Goal: Contribute content: Contribute content

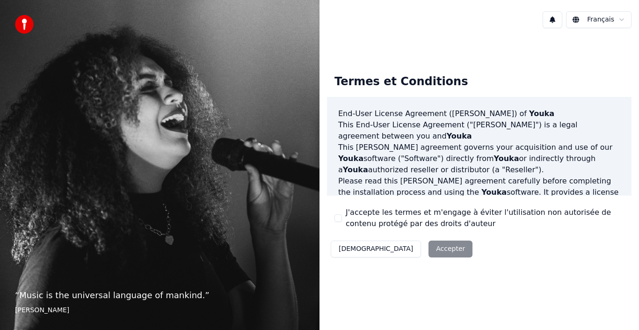
click at [386, 253] on div "Décliner Accepter" at bounding box center [401, 249] width 149 height 24
click at [395, 248] on div "Décliner Accepter" at bounding box center [401, 249] width 149 height 24
click at [343, 216] on div "J'accepte les termes et m'engage à éviter l'utilisation non autorisée de conten…" at bounding box center [480, 218] width 290 height 22
click at [338, 219] on button "J'accepte les termes et m'engage à éviter l'utilisation non autorisée de conten…" at bounding box center [338, 217] width 7 height 7
click at [429, 255] on button "Accepter" at bounding box center [451, 249] width 44 height 17
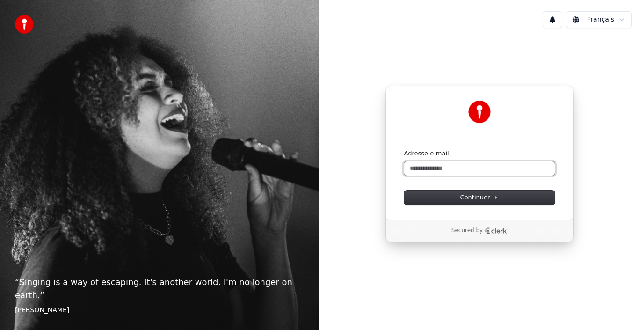
click at [445, 170] on input "Adresse e-mail" at bounding box center [479, 168] width 151 height 14
type input "*"
click at [404, 149] on button "submit" at bounding box center [404, 149] width 0 height 0
type input "**********"
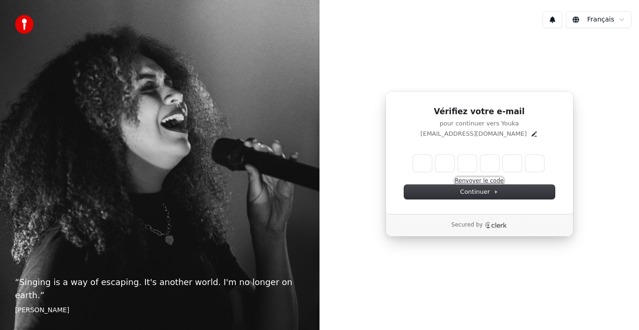
click at [467, 182] on button "Renvoyer le code" at bounding box center [479, 180] width 49 height 7
type input "*"
type input "**"
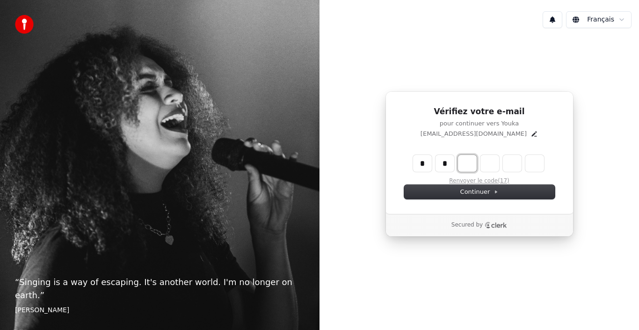
type input "*"
type input "***"
type input "*"
type input "****"
type input "*"
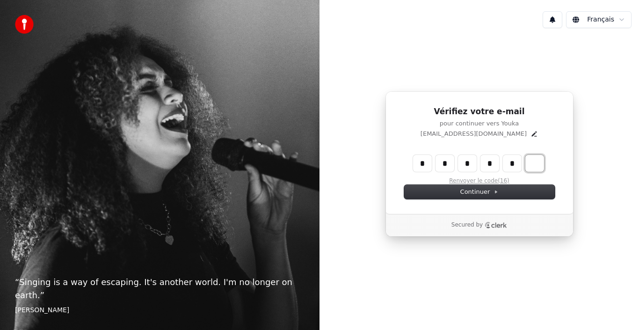
type input "******"
type input "*"
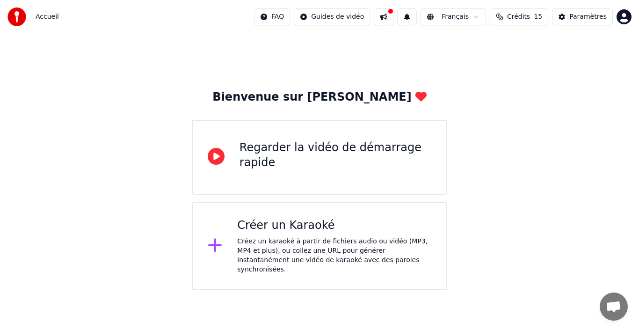
click at [352, 235] on div "Créer un Karaoké Créez un karaoké à partir de fichiers audio ou vidéo (MP3, MP4…" at bounding box center [334, 246] width 194 height 56
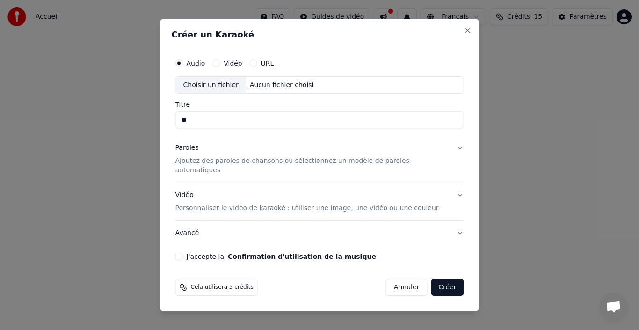
type input "*"
type input "**********"
click at [361, 164] on p "Ajoutez des paroles de chansons ou sélectionnez un modèle de paroles automatiqu…" at bounding box center [313, 166] width 274 height 19
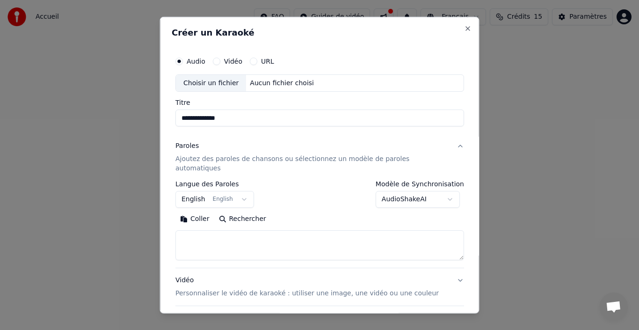
click at [283, 240] on textarea at bounding box center [320, 245] width 289 height 30
paste textarea "**********"
type textarea "**********"
paste textarea "**********"
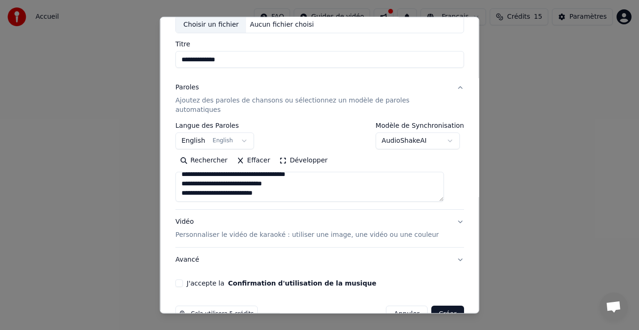
scroll to position [73, 0]
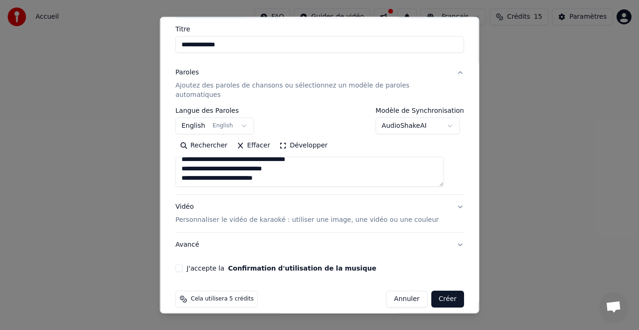
type textarea "**********"
click at [357, 81] on p "Ajoutez des paroles de chansons ou sélectionnez un modèle de paroles automatiqu…" at bounding box center [313, 90] width 274 height 19
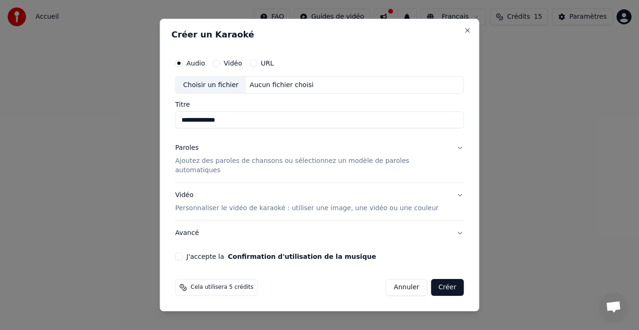
click at [232, 93] on div "Choisir un fichier" at bounding box center [211, 85] width 70 height 17
type input "**********"
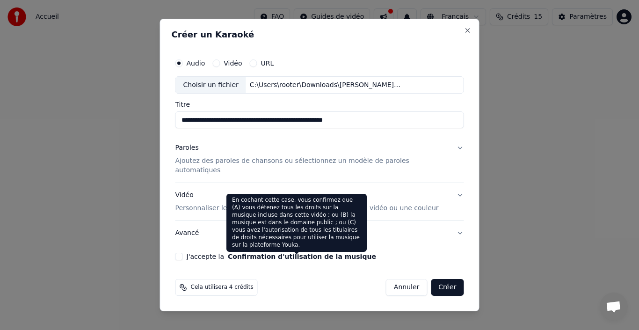
click at [295, 253] on button "Confirmation d'utilisation de la musique" at bounding box center [302, 256] width 148 height 7
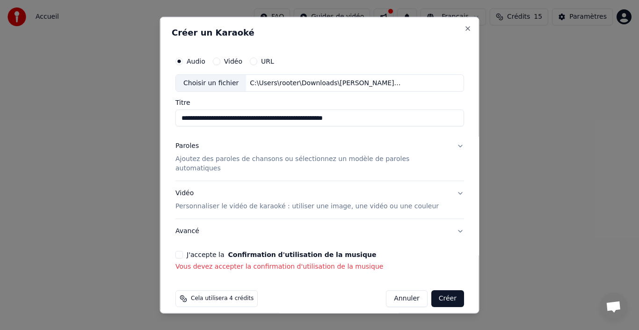
click at [183, 251] on button "J'accepte la Confirmation d'utilisation de la musique" at bounding box center [179, 254] width 7 height 7
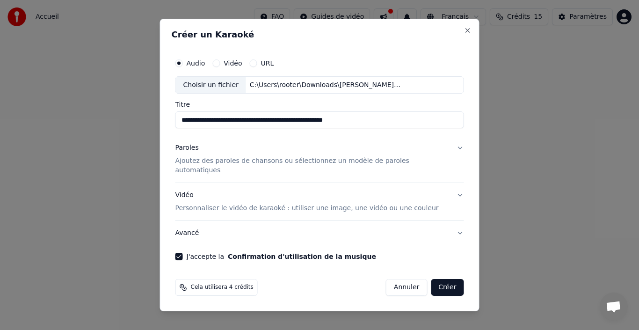
click at [287, 171] on button "Paroles Ajoutez des paroles de chansons ou sélectionnez un modèle de paroles au…" at bounding box center [320, 159] width 289 height 47
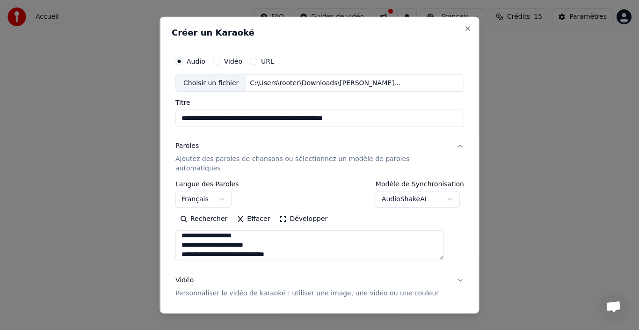
click at [290, 212] on button "Développer" at bounding box center [304, 219] width 58 height 15
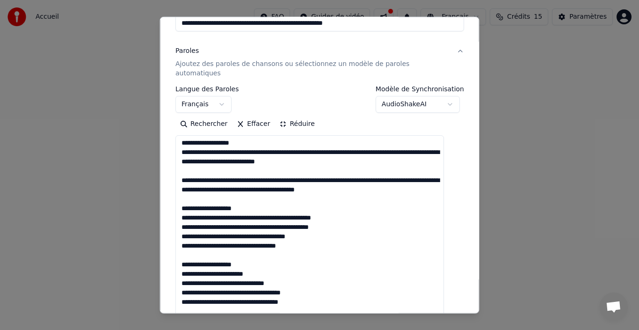
scroll to position [109, 0]
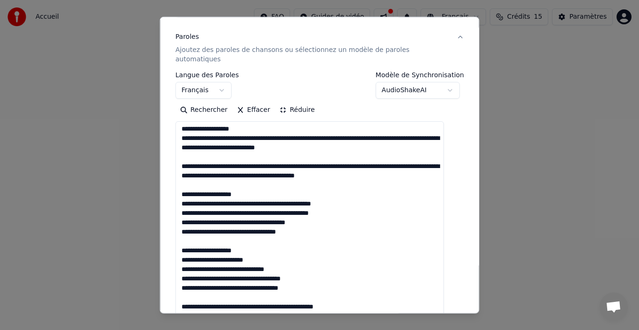
click at [254, 128] on textarea at bounding box center [310, 283] width 269 height 325
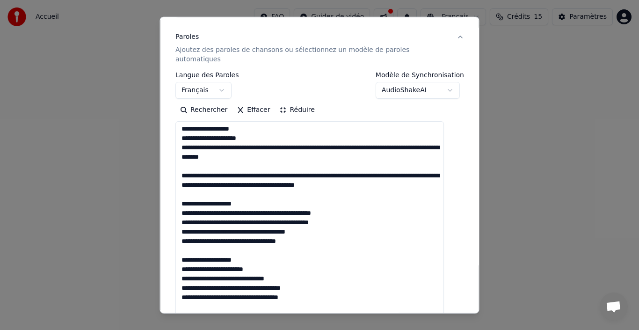
click at [278, 137] on textarea at bounding box center [310, 283] width 269 height 325
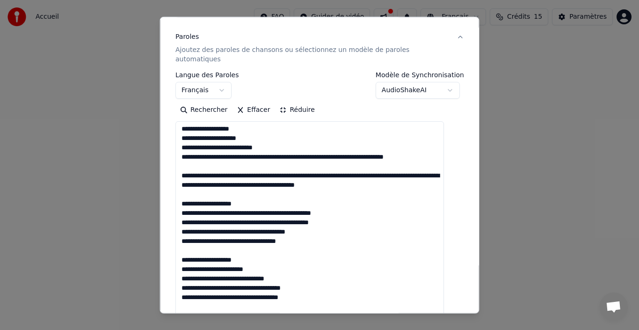
click at [268, 147] on textarea at bounding box center [310, 283] width 269 height 325
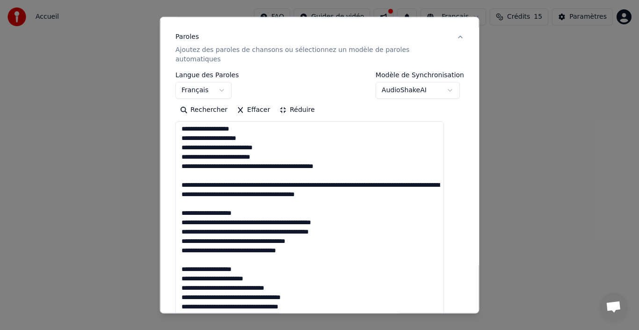
click at [237, 173] on textarea at bounding box center [310, 283] width 269 height 325
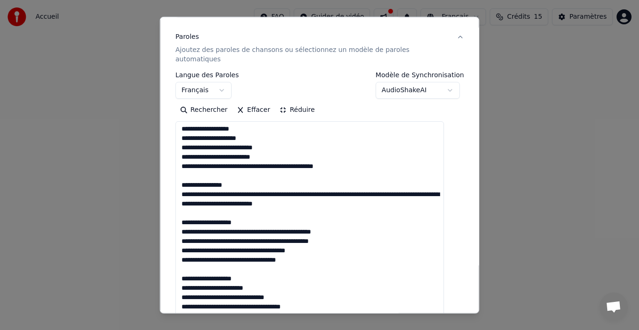
click at [274, 187] on textarea at bounding box center [310, 283] width 269 height 325
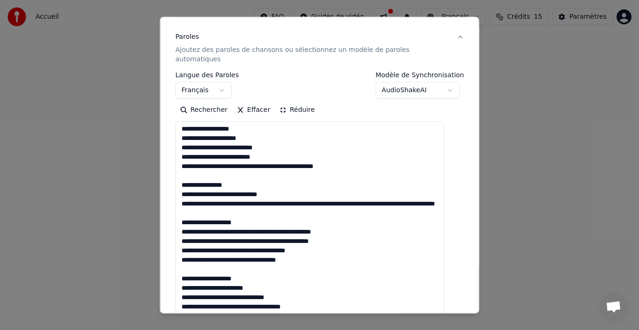
click at [268, 196] on textarea at bounding box center [310, 283] width 269 height 325
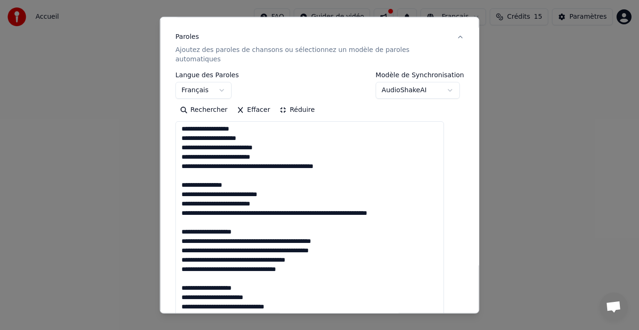
click at [300, 204] on textarea at bounding box center [310, 283] width 269 height 325
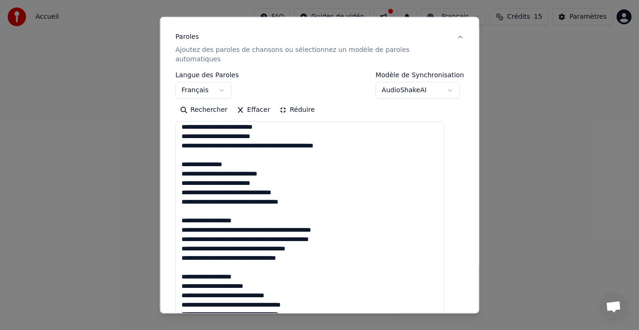
scroll to position [48, 0]
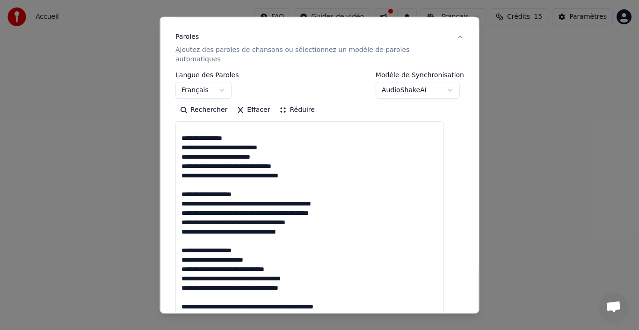
click at [215, 193] on textarea at bounding box center [310, 283] width 269 height 325
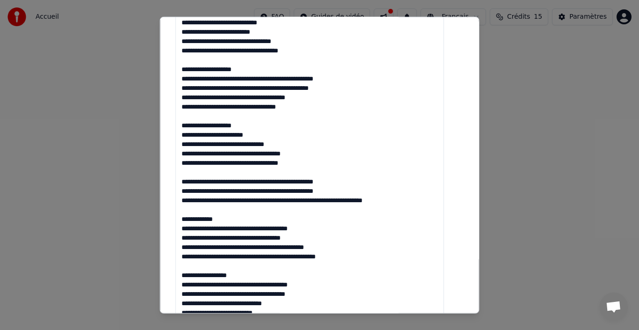
scroll to position [242, 0]
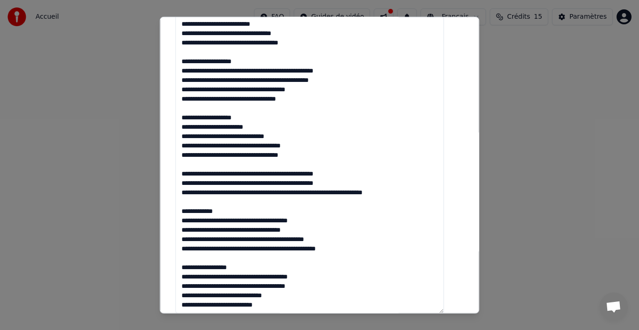
click at [262, 137] on textarea at bounding box center [310, 150] width 269 height 325
click at [189, 145] on textarea at bounding box center [310, 150] width 269 height 325
drag, startPoint x: 255, startPoint y: 52, endPoint x: 187, endPoint y: 49, distance: 67.9
click at [187, 49] on textarea at bounding box center [310, 150] width 269 height 325
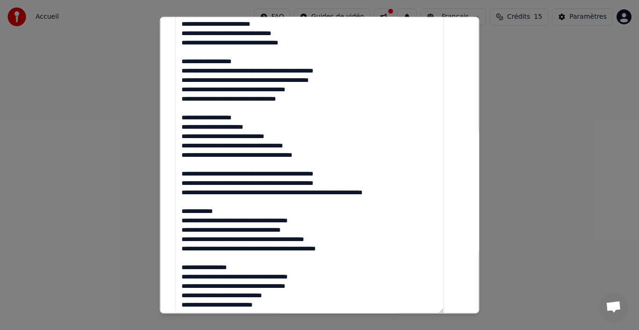
click at [200, 157] on textarea at bounding box center [310, 150] width 269 height 325
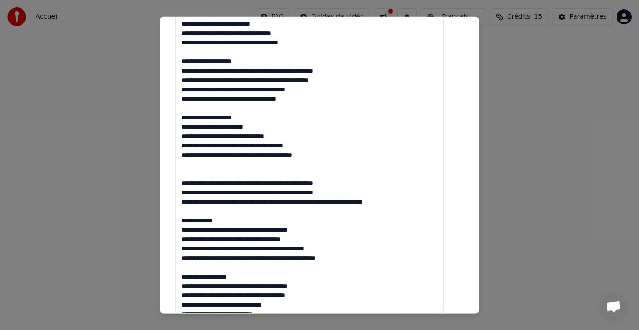
paste textarea "**********"
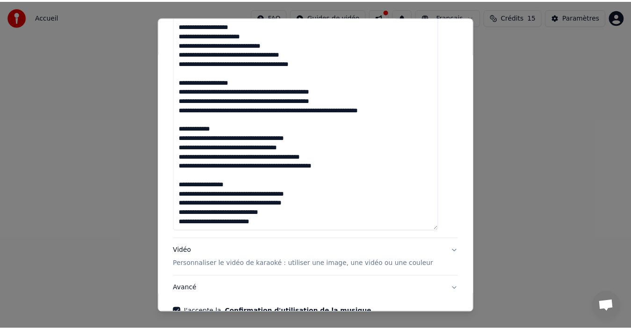
scroll to position [369, 0]
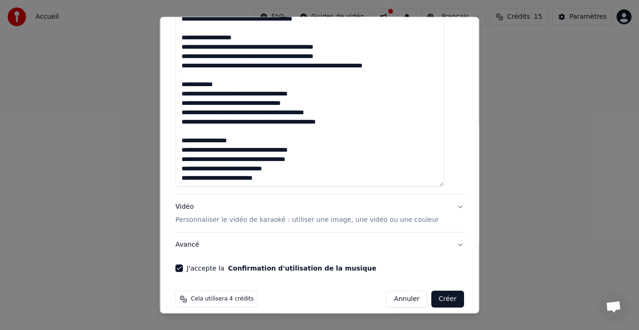
type textarea "**********"
click at [440, 294] on button "Créer" at bounding box center [447, 299] width 33 height 17
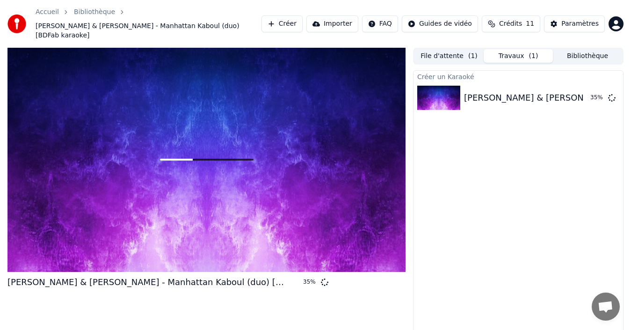
click at [389, 21] on html "Accueil Bibliothèque Renaud & Axelle Red - Manhattan Kaboul (duo) [BDFab karaok…" at bounding box center [315, 165] width 631 height 330
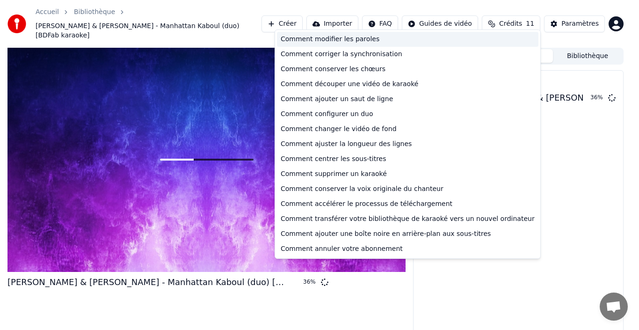
click at [377, 39] on div "Comment modifier les paroles" at bounding box center [408, 39] width 262 height 15
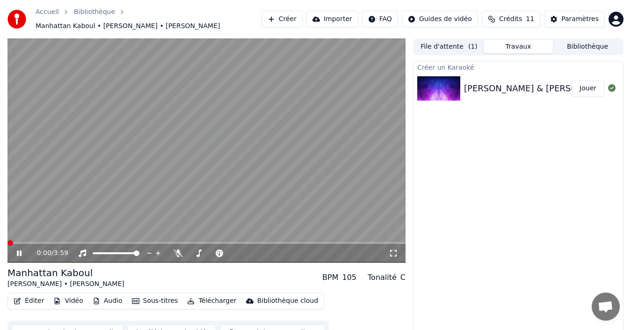
click at [7, 240] on span at bounding box center [10, 243] width 6 height 6
click at [28, 294] on button "Éditer" at bounding box center [29, 300] width 38 height 13
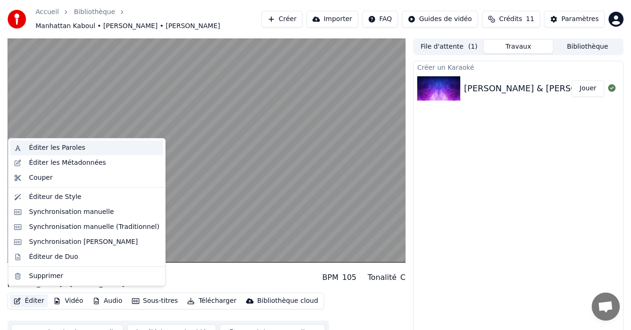
click at [78, 150] on div "Éditer les Paroles" at bounding box center [57, 147] width 56 height 9
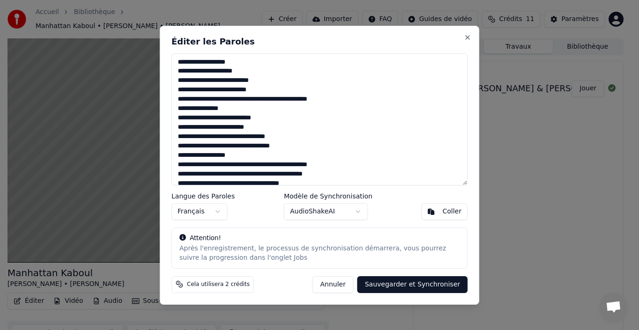
drag, startPoint x: 226, startPoint y: 64, endPoint x: 176, endPoint y: 65, distance: 50.6
click at [176, 65] on textarea at bounding box center [320, 119] width 296 height 132
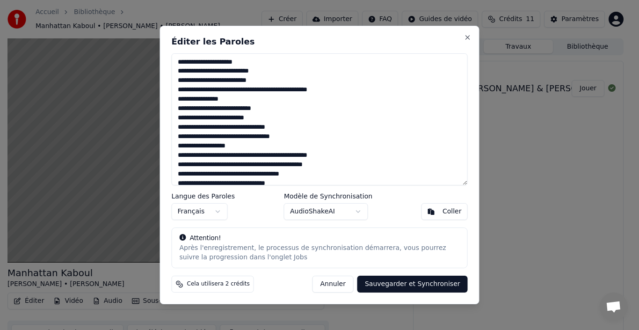
click at [336, 91] on textarea at bounding box center [320, 119] width 296 height 132
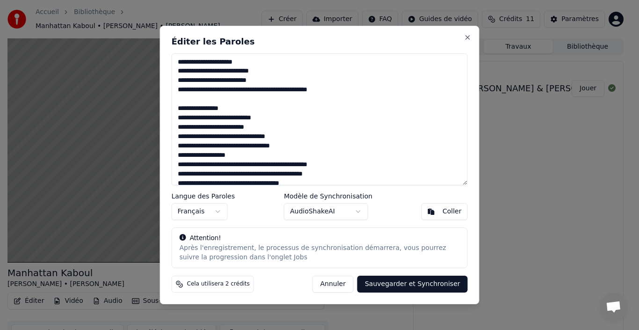
click at [177, 108] on textarea at bounding box center [320, 119] width 296 height 132
click at [194, 108] on textarea at bounding box center [320, 119] width 296 height 132
type textarea "**********"
click at [391, 287] on button "Sauvegarder et Synchroniser" at bounding box center [413, 284] width 110 height 17
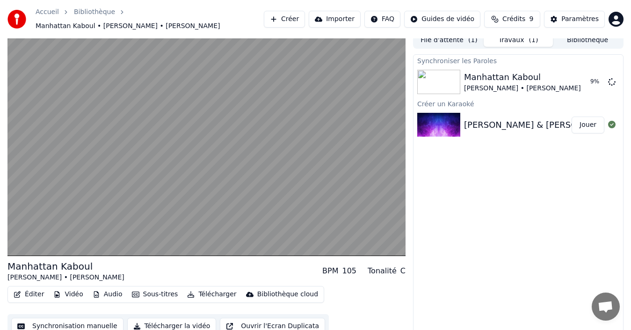
scroll to position [10, 0]
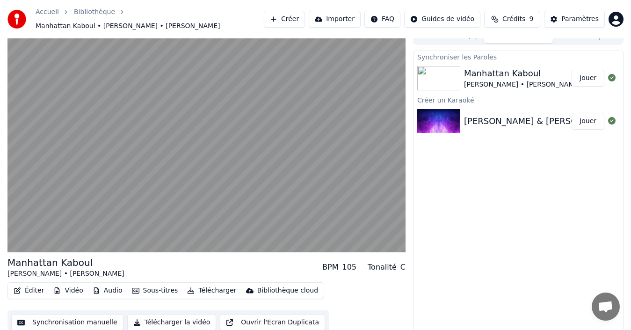
click at [321, 293] on div "Éditer Vidéo Audio Sous-titres Télécharger Bibliothèque cloud Synchronisation m…" at bounding box center [206, 308] width 398 height 52
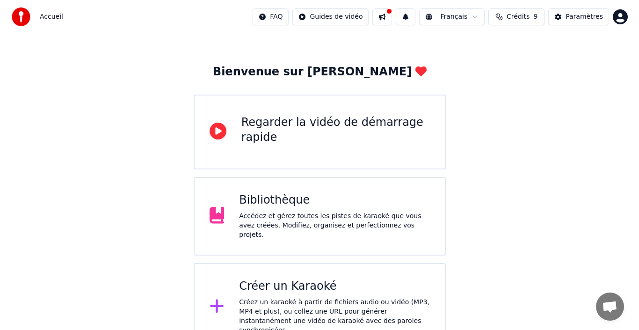
scroll to position [33, 0]
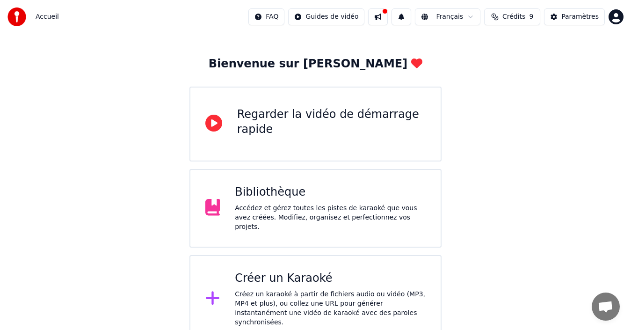
click at [335, 290] on div "Créez un karaoké à partir de fichiers audio ou vidéo (MP3, MP4 et plus), ou col…" at bounding box center [330, 308] width 191 height 37
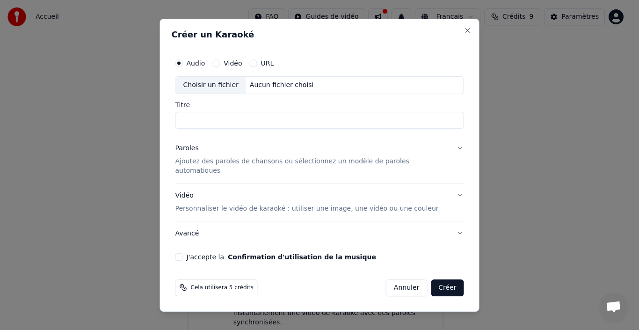
type input "*"
click at [215, 125] on input "********" at bounding box center [320, 120] width 289 height 17
click at [227, 125] on input "********" at bounding box center [320, 120] width 289 height 17
type input "*"
click at [232, 94] on div "Choisir un fichier" at bounding box center [211, 85] width 70 height 17
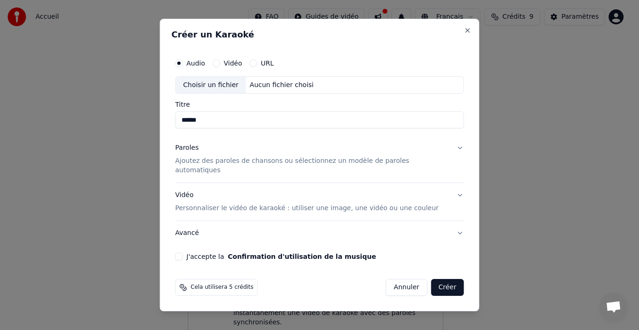
type input "**********"
click at [249, 169] on p "Ajoutez des paroles de chansons ou sélectionnez un modèle de paroles automatiqu…" at bounding box center [313, 166] width 274 height 19
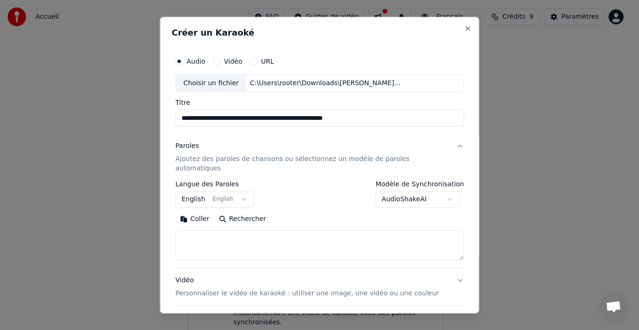
click at [389, 191] on button "AudioShakeAI" at bounding box center [417, 199] width 84 height 17
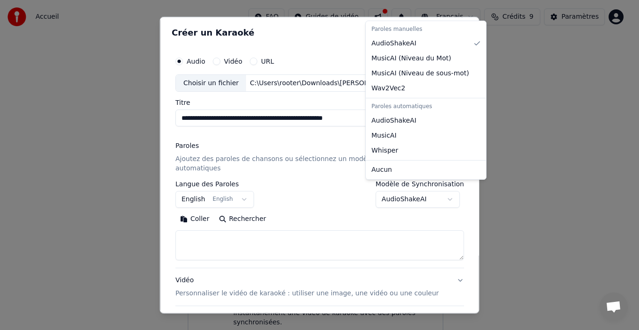
select select "**********"
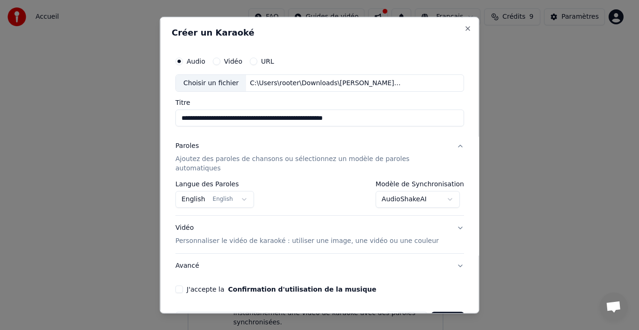
scroll to position [15, 0]
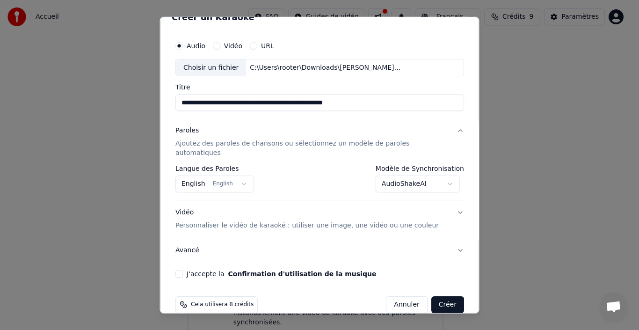
click at [245, 179] on button "English English" at bounding box center [215, 184] width 79 height 17
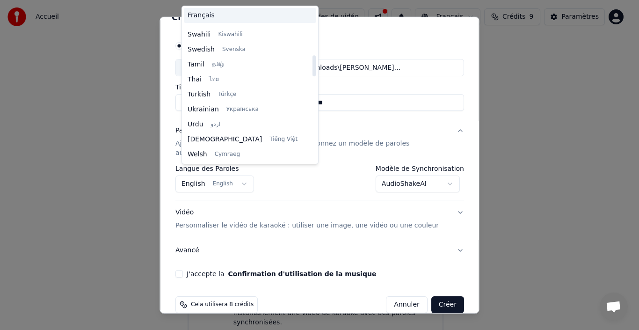
scroll to position [0, 0]
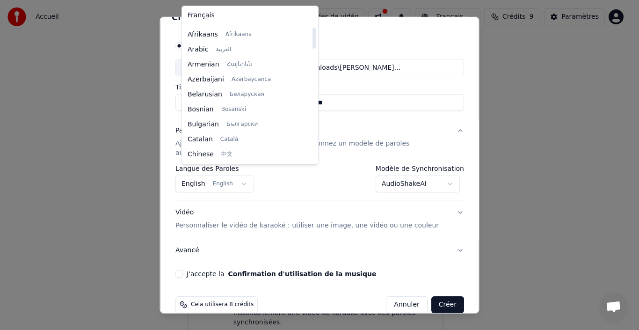
select select "**"
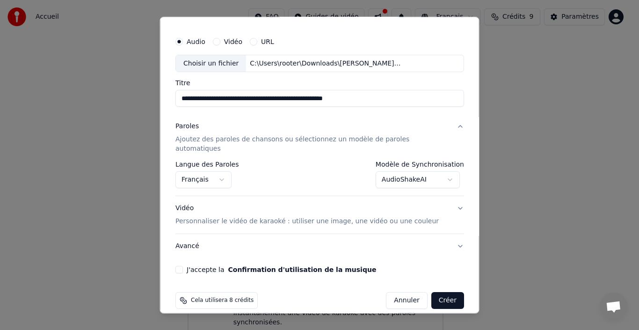
scroll to position [21, 0]
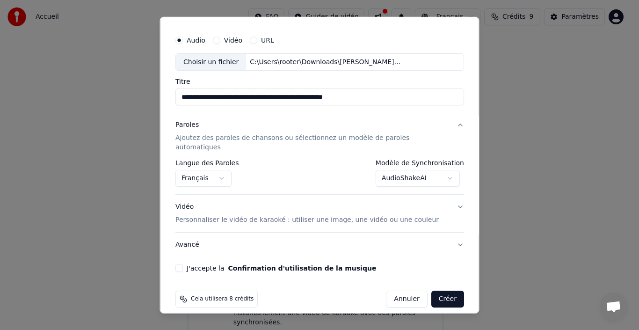
click at [210, 265] on label "J'accepte la Confirmation d'utilisation de la musique" at bounding box center [282, 268] width 190 height 7
click at [183, 264] on button "J'accepte la Confirmation d'utilisation de la musique" at bounding box center [179, 267] width 7 height 7
click at [240, 220] on button "Vidéo Personnaliser le vidéo de karaoké : utiliser une image, une vidéo ou une …" at bounding box center [320, 213] width 289 height 37
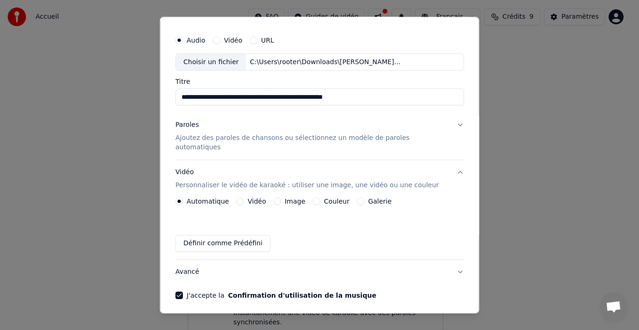
click at [272, 214] on div "Automatique Vidéo Image Couleur Galerie Définir comme Prédéfini" at bounding box center [320, 225] width 289 height 54
click at [275, 147] on button "Paroles Ajoutez des paroles de chansons ou sélectionnez un modèle de paroles au…" at bounding box center [320, 136] width 289 height 47
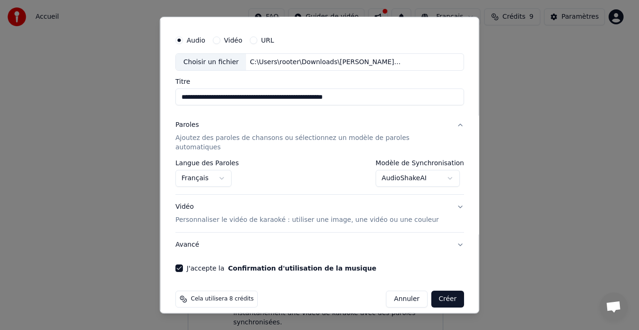
click at [343, 141] on p "Ajoutez des paroles de chansons ou sélectionnez un modèle de paroles automatiqu…" at bounding box center [313, 142] width 274 height 19
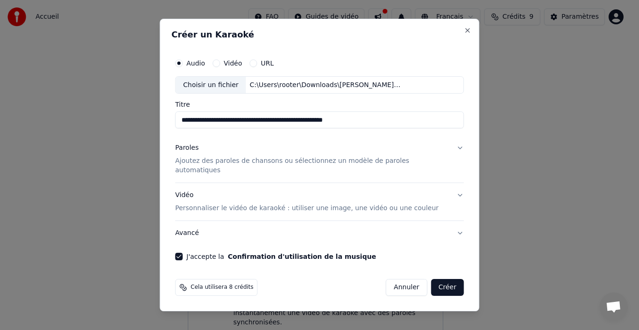
click at [333, 163] on p "Ajoutez des paroles de chansons ou sélectionnez un modèle de paroles automatiqu…" at bounding box center [313, 166] width 274 height 19
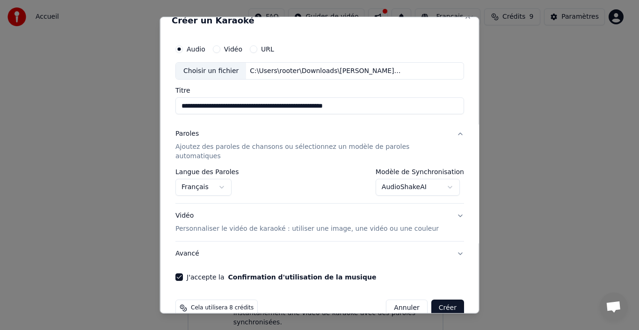
scroll to position [21, 0]
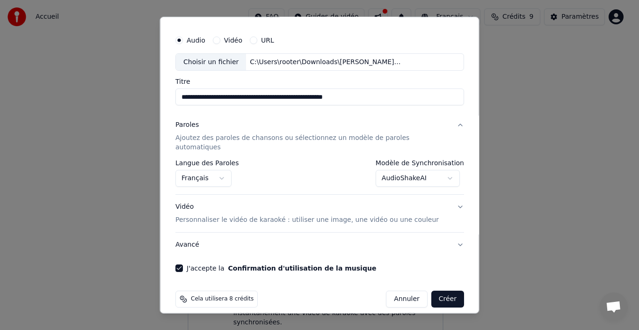
click at [303, 144] on button "Paroles Ajoutez des paroles de chansons ou sélectionnez un modèle de paroles au…" at bounding box center [320, 136] width 289 height 47
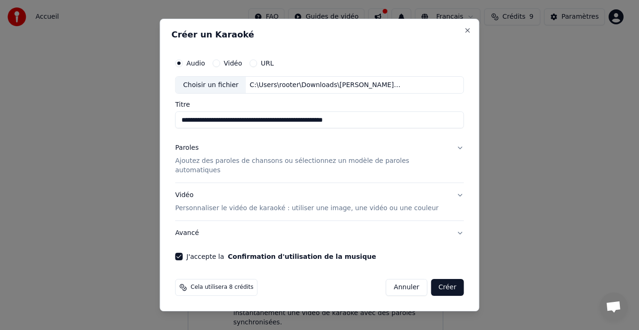
click at [303, 157] on div "Paroles Ajoutez des paroles de chansons ou sélectionnez un modèle de paroles au…" at bounding box center [313, 160] width 274 height 32
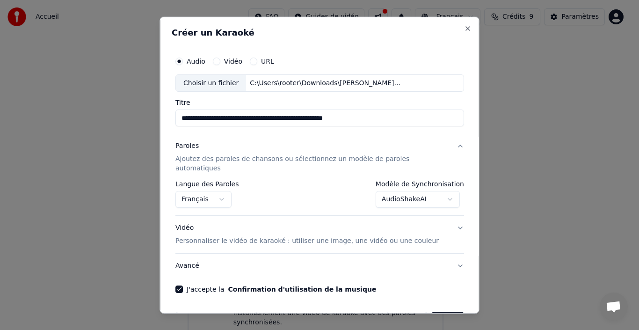
click at [232, 191] on button "Français" at bounding box center [204, 199] width 56 height 17
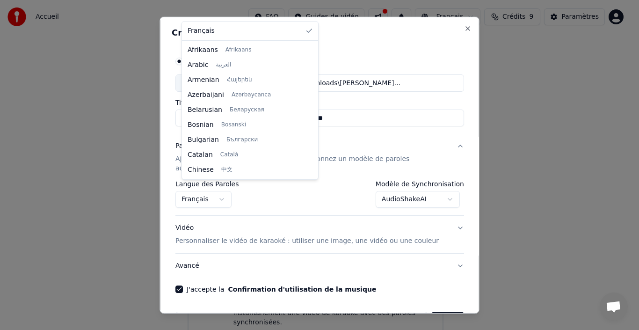
click at [233, 191] on div at bounding box center [319, 165] width 639 height 330
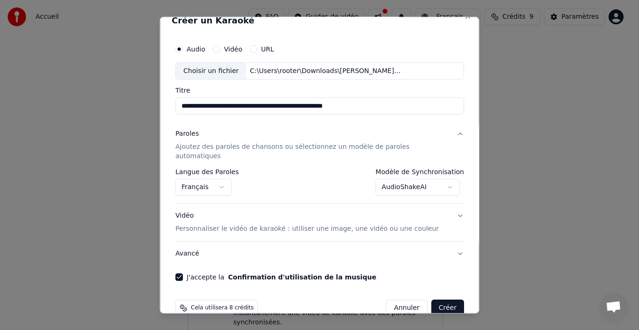
scroll to position [21, 0]
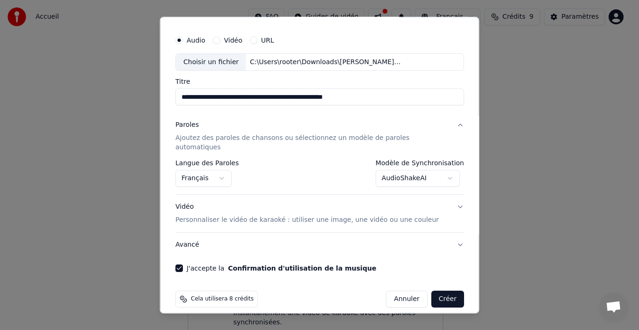
click at [431, 292] on button "Créer" at bounding box center [447, 299] width 33 height 17
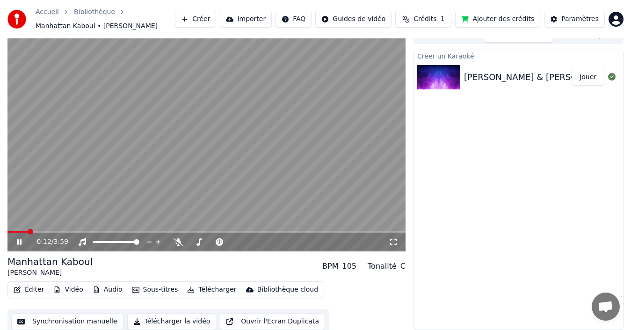
scroll to position [15, 0]
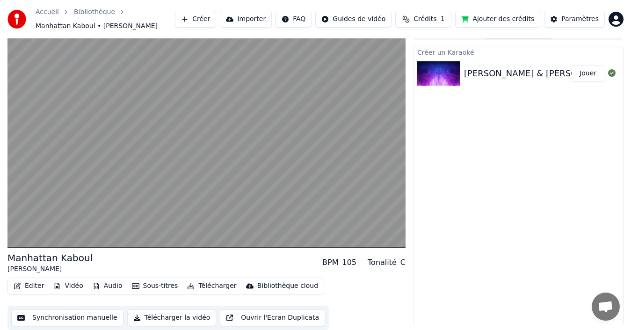
click at [264, 312] on button "Ouvrir l'Ecran Duplicata" at bounding box center [272, 317] width 105 height 17
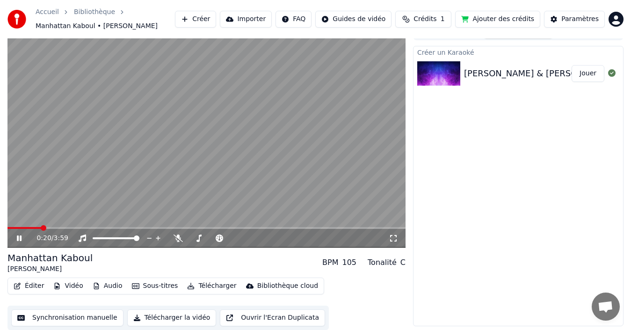
click at [31, 290] on button "Éditer" at bounding box center [29, 285] width 38 height 13
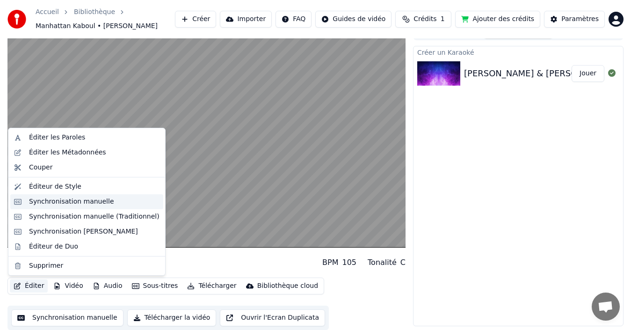
click at [63, 205] on div "Synchronisation manuelle" at bounding box center [71, 201] width 85 height 9
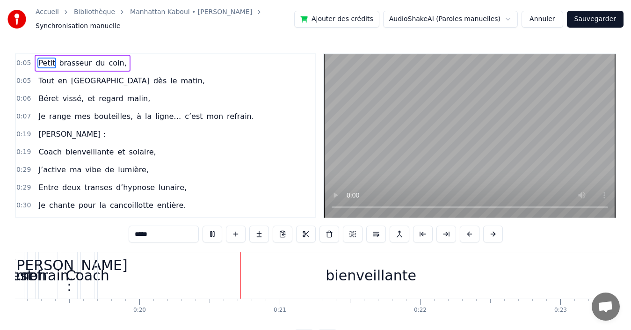
scroll to position [0, 2798]
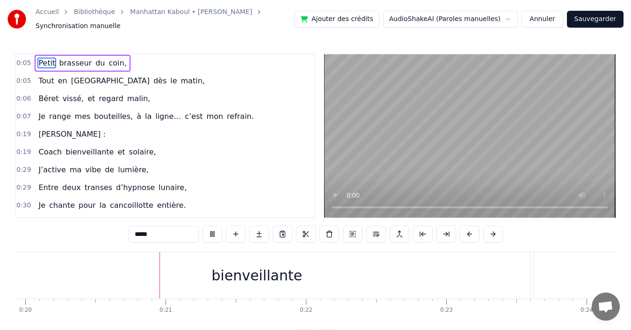
click at [23, 64] on span "0:05" at bounding box center [23, 63] width 15 height 9
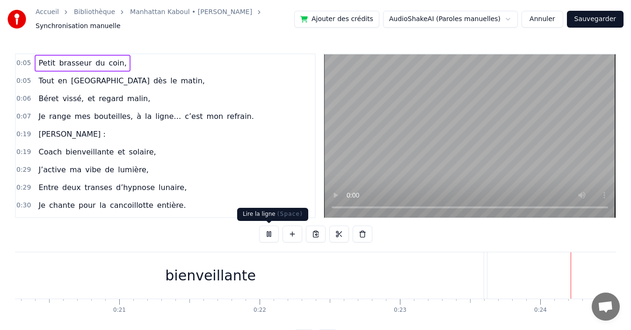
click at [267, 240] on button at bounding box center [269, 234] width 20 height 17
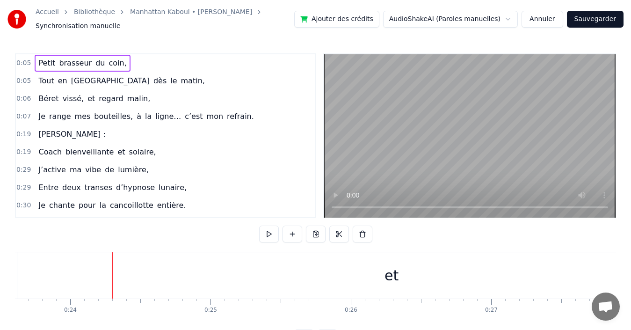
scroll to position [0, 3328]
drag, startPoint x: 156, startPoint y: 273, endPoint x: 315, endPoint y: 289, distance: 160.4
click at [315, 289] on div "et" at bounding box center [379, 275] width 749 height 46
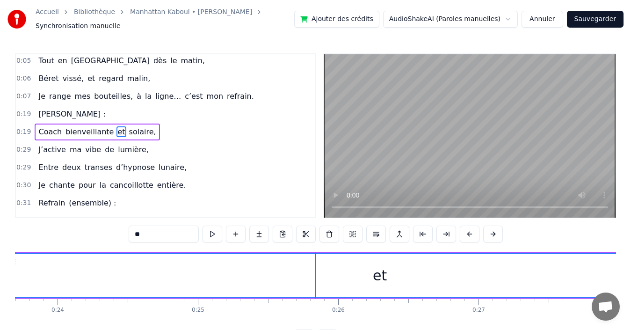
scroll to position [0, 0]
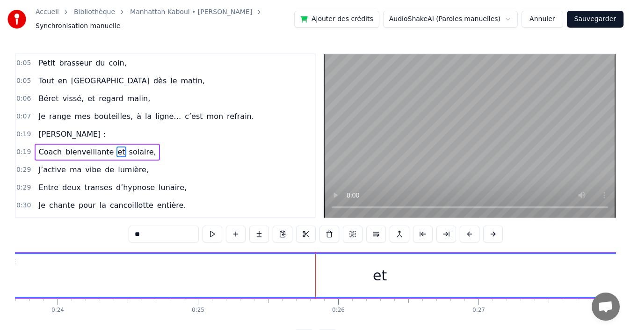
click at [28, 63] on span "0:05" at bounding box center [23, 63] width 15 height 9
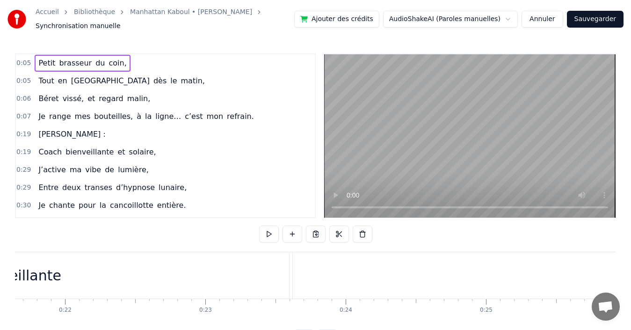
click at [28, 63] on span "0:05" at bounding box center [23, 63] width 15 height 9
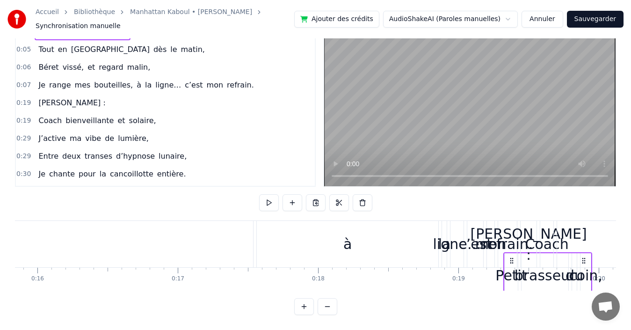
scroll to position [0, 2226]
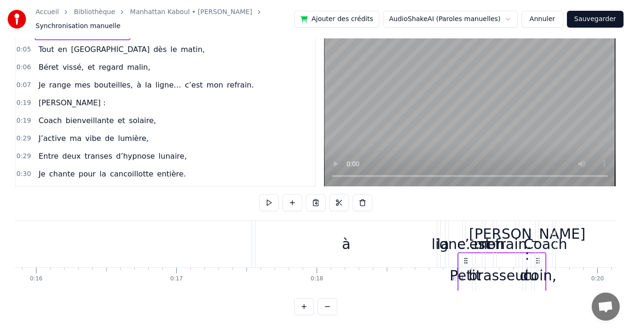
drag, startPoint x: 70, startPoint y: 264, endPoint x: 466, endPoint y: 267, distance: 396.0
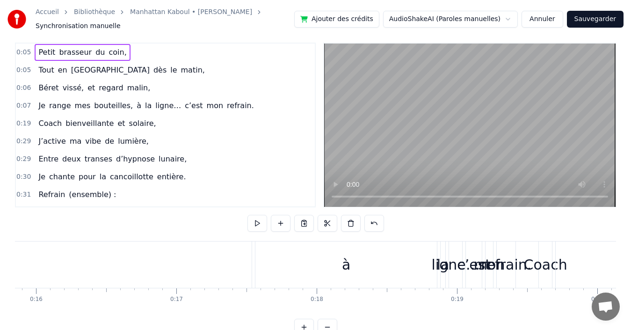
scroll to position [0, 0]
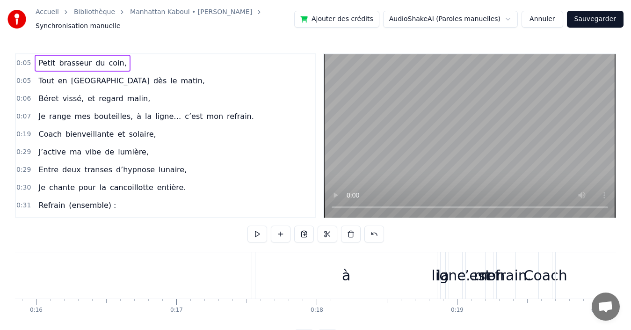
click at [22, 63] on span "0:05" at bounding box center [23, 63] width 15 height 9
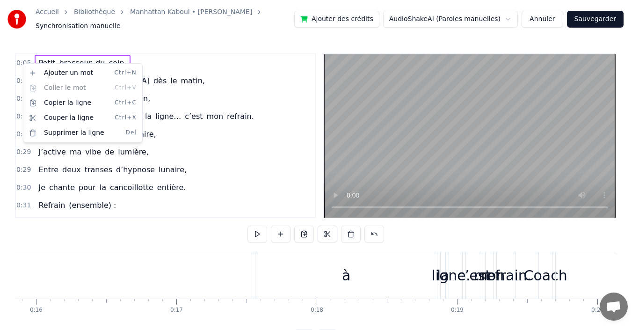
click at [22, 63] on html "Accueil Bibliothèque Manhattan Kaboul • [PERSON_NAME] Red Synchronisation manue…" at bounding box center [319, 180] width 639 height 361
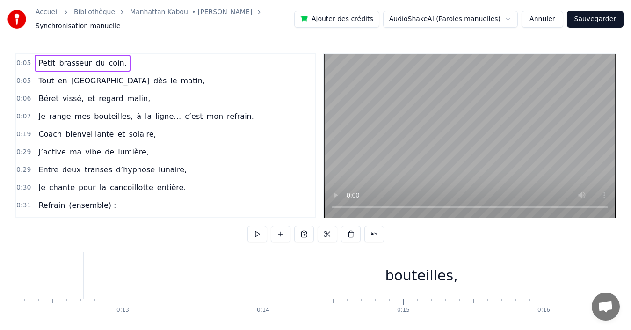
scroll to position [0, 1170]
click at [121, 140] on div "Coach bienveillante et solaire," at bounding box center [97, 134] width 125 height 17
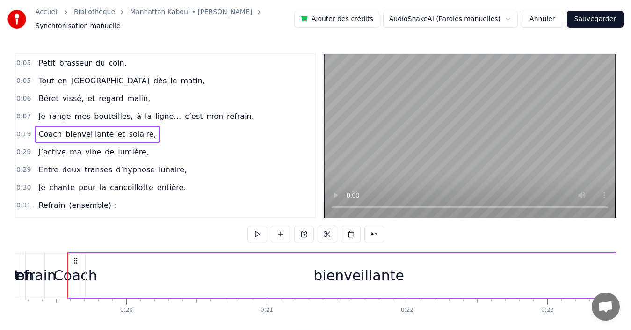
scroll to position [0, 2703]
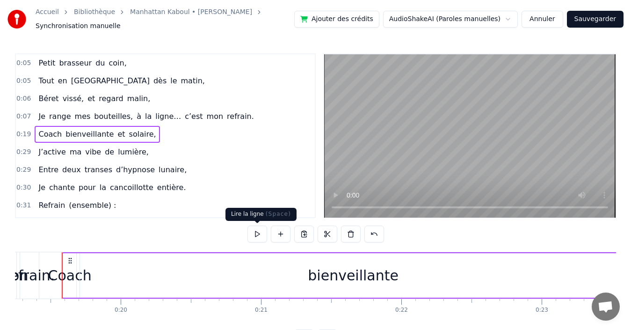
click at [263, 233] on button at bounding box center [258, 234] width 20 height 17
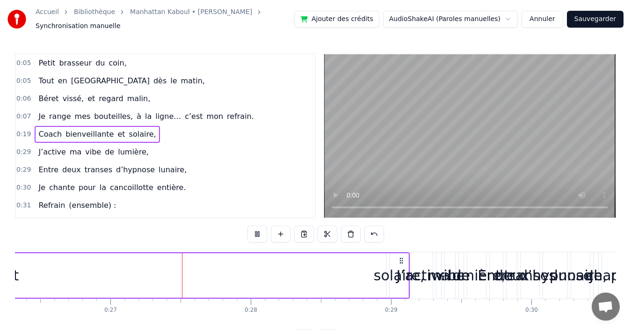
scroll to position [0, 3736]
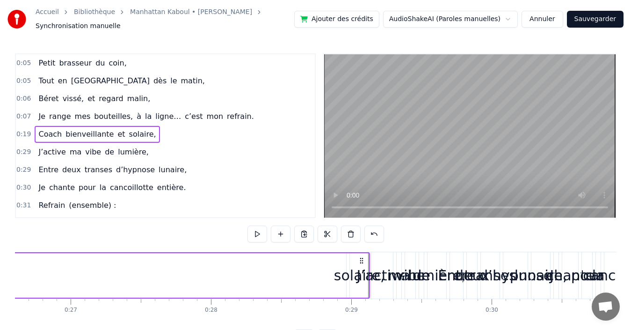
click at [447, 16] on html "Accueil Bibliothèque Manhattan Kaboul • [PERSON_NAME] Red Synchronisation manue…" at bounding box center [315, 180] width 631 height 361
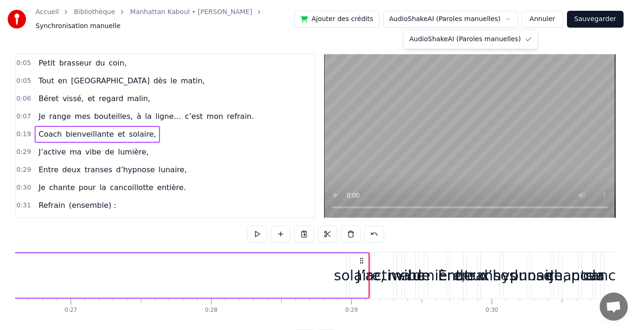
click at [447, 16] on html "Accueil Bibliothèque Manhattan Kaboul • [PERSON_NAME] Red Synchronisation manue…" at bounding box center [319, 180] width 639 height 361
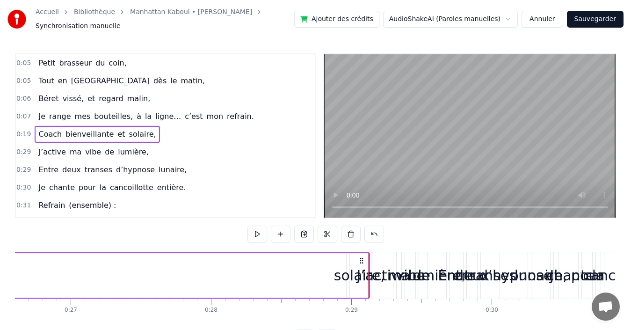
click at [96, 30] on span "Synchronisation manuelle" at bounding box center [78, 26] width 85 height 9
click at [96, 26] on span "Synchronisation manuelle" at bounding box center [78, 26] width 85 height 9
click at [108, 63] on span "coin," at bounding box center [118, 63] width 20 height 11
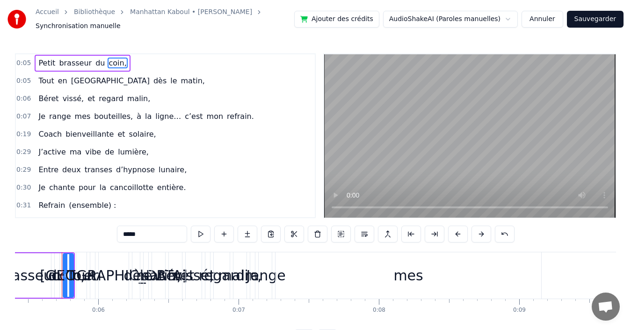
click at [95, 64] on span "du" at bounding box center [100, 63] width 11 height 11
type input "**"
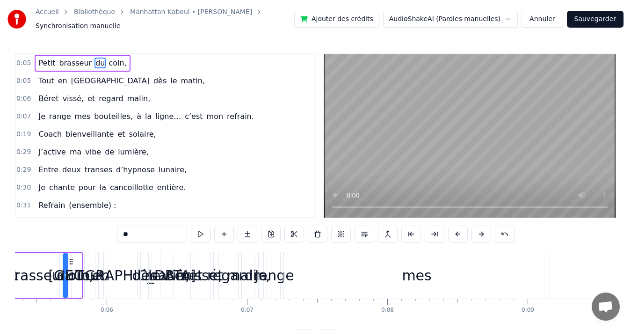
click at [67, 69] on div "Petit brasseur du coin," at bounding box center [82, 63] width 95 height 17
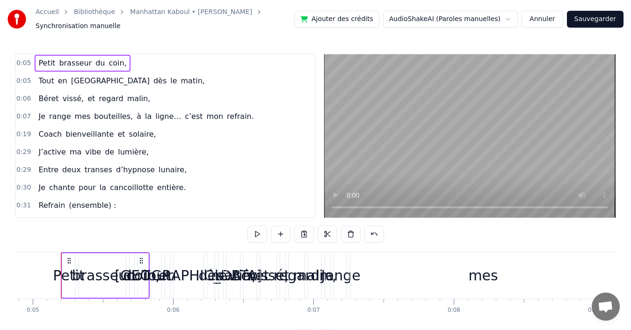
scroll to position [0, 683]
click at [47, 65] on span "Petit" at bounding box center [46, 63] width 19 height 11
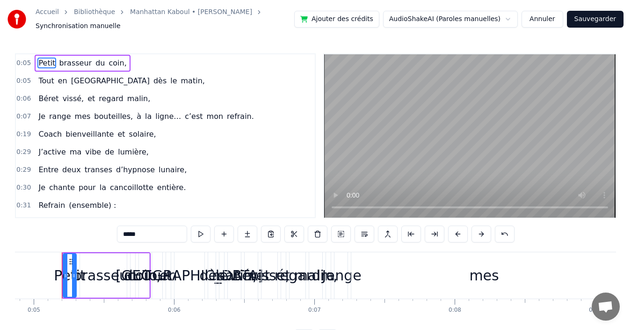
click at [30, 63] on div "0:05 Petit brasseur du coin," at bounding box center [165, 63] width 299 height 18
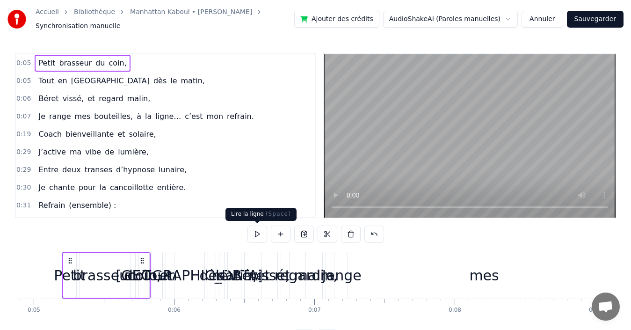
click at [260, 233] on button at bounding box center [258, 234] width 20 height 17
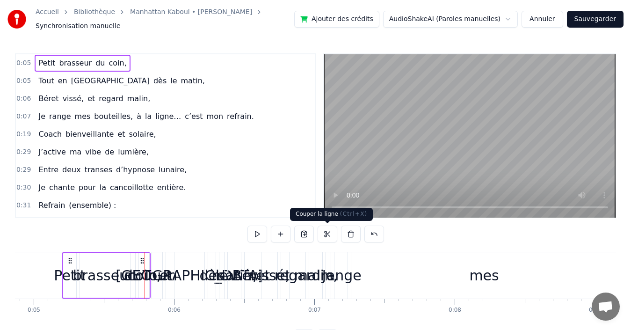
click at [325, 237] on button at bounding box center [328, 234] width 20 height 17
click at [349, 235] on button at bounding box center [351, 234] width 20 height 17
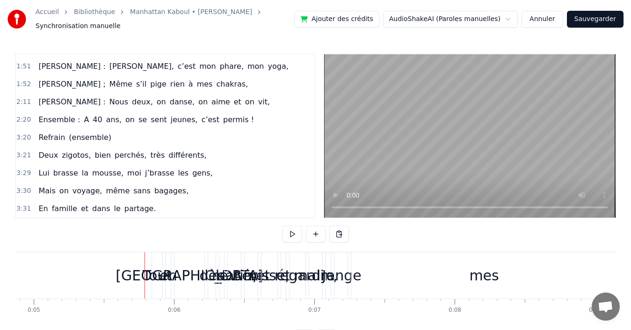
scroll to position [425, 0]
click at [150, 117] on span "sent" at bounding box center [159, 119] width 18 height 11
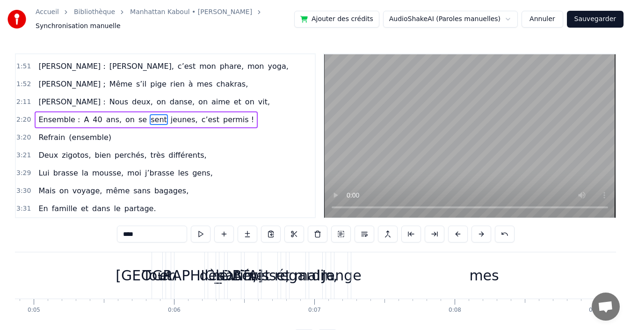
scroll to position [405, 0]
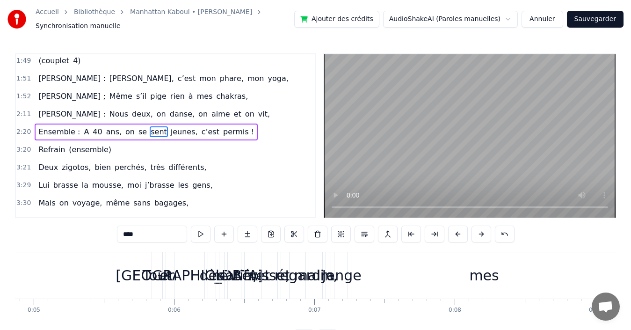
click at [38, 131] on span "Ensemble :" at bounding box center [59, 131] width 44 height 11
type input "**********"
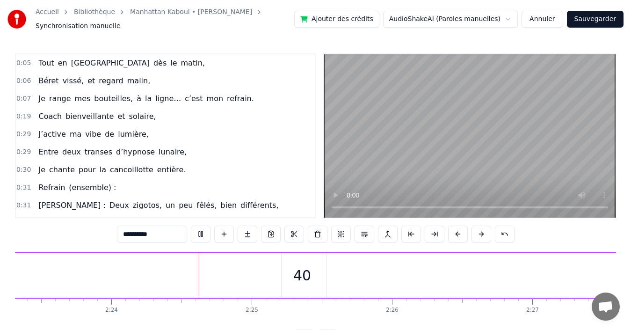
scroll to position [0, 20187]
click at [537, 15] on button "Annuler" at bounding box center [542, 19] width 41 height 17
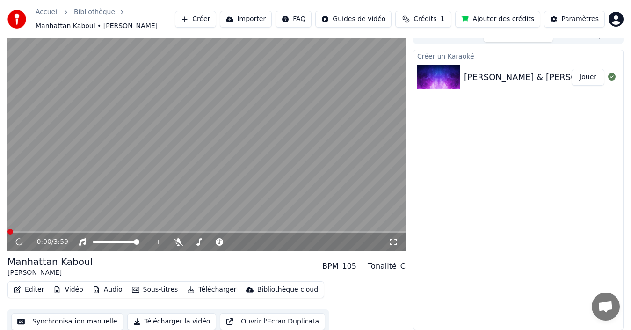
scroll to position [15, 0]
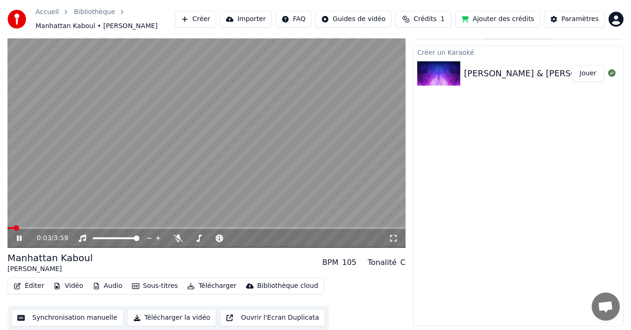
click at [70, 318] on button "Synchronisation manuelle" at bounding box center [67, 317] width 112 height 17
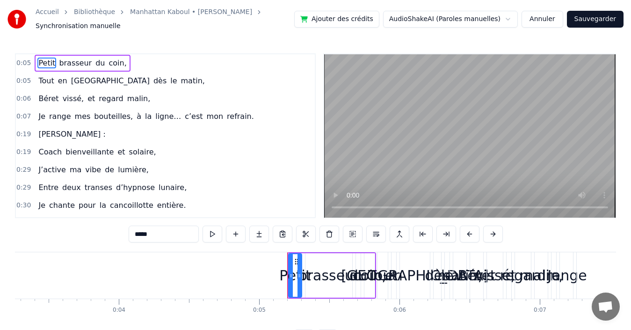
scroll to position [0, 683]
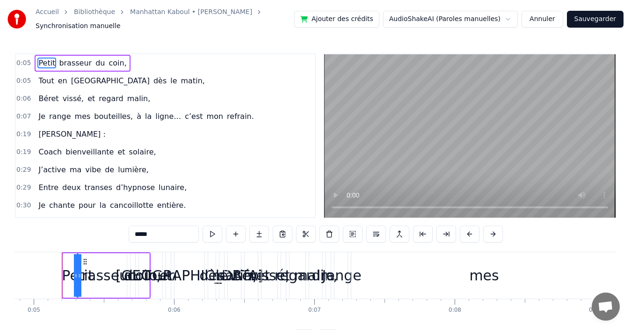
drag, startPoint x: 66, startPoint y: 276, endPoint x: 95, endPoint y: 270, distance: 30.0
click at [95, 270] on div "Petit brasseur du coin," at bounding box center [106, 275] width 89 height 46
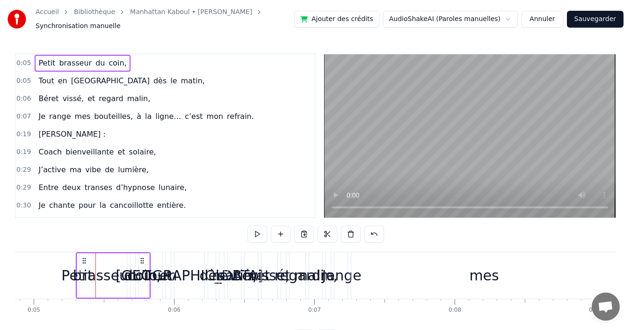
click at [84, 266] on div "brasseur" at bounding box center [103, 275] width 61 height 21
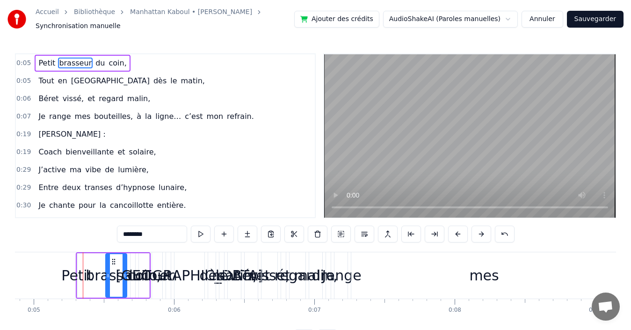
drag, startPoint x: 81, startPoint y: 265, endPoint x: 106, endPoint y: 267, distance: 25.9
click at [106, 267] on div at bounding box center [108, 275] width 4 height 43
click at [80, 257] on div "Petit brasseur du coin," at bounding box center [113, 275] width 75 height 46
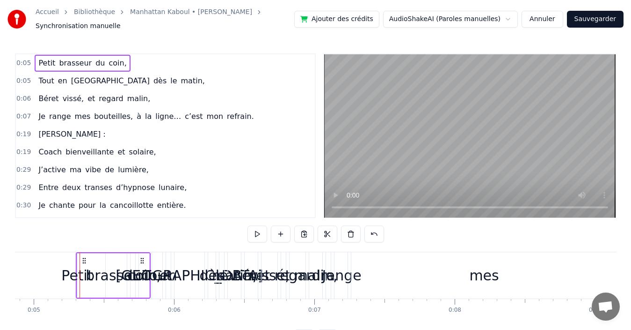
click at [81, 257] on div "Petit brasseur du coin," at bounding box center [113, 275] width 75 height 46
click at [22, 63] on span "0:05" at bounding box center [23, 63] width 15 height 9
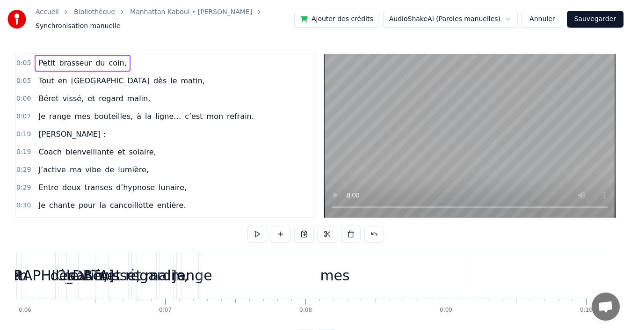
scroll to position [0, 564]
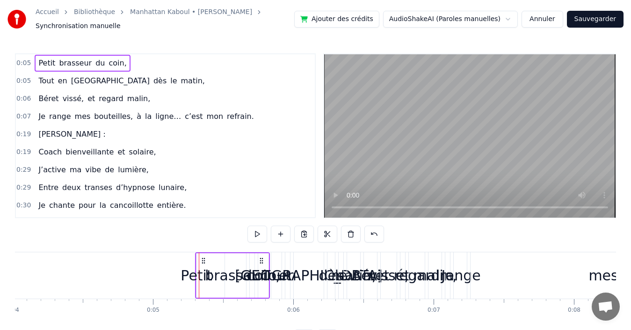
click at [203, 262] on icon at bounding box center [203, 260] width 7 height 7
click at [322, 228] on button at bounding box center [328, 234] width 20 height 17
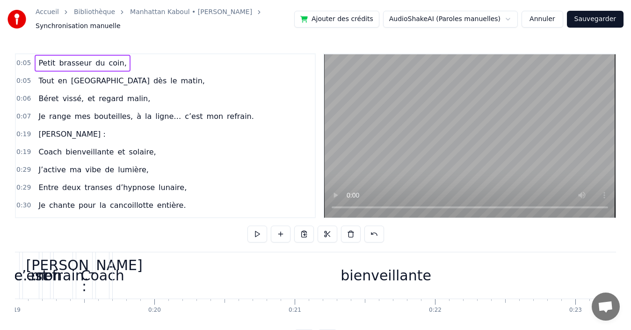
scroll to position [0, 2143]
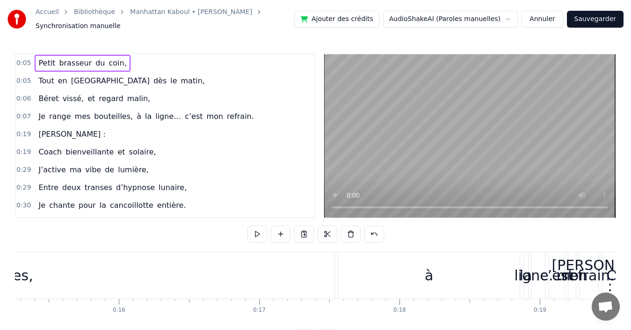
click at [543, 276] on div "ligne…" at bounding box center [539, 275] width 48 height 21
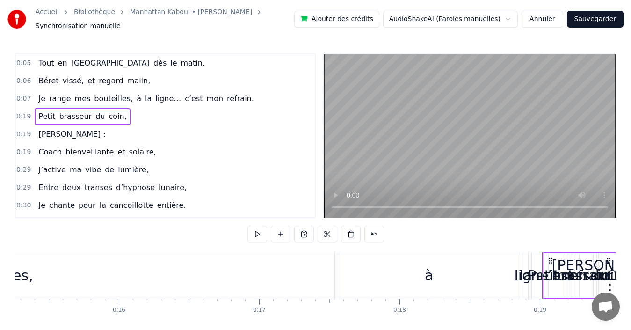
drag, startPoint x: 54, startPoint y: 66, endPoint x: 40, endPoint y: 93, distance: 29.7
click at [40, 114] on div "0:05 Tout en [GEOGRAPHIC_DATA] dès le matin, 0:06 Béret vissé, et regard malin,…" at bounding box center [165, 135] width 301 height 165
drag, startPoint x: 35, startPoint y: 59, endPoint x: 43, endPoint y: 128, distance: 70.2
click at [43, 128] on div "0:05 Tout en [GEOGRAPHIC_DATA] dès le matin, 0:06 Béret vissé, et regard malin,…" at bounding box center [165, 135] width 301 height 165
click at [60, 61] on span "en" at bounding box center [62, 63] width 11 height 11
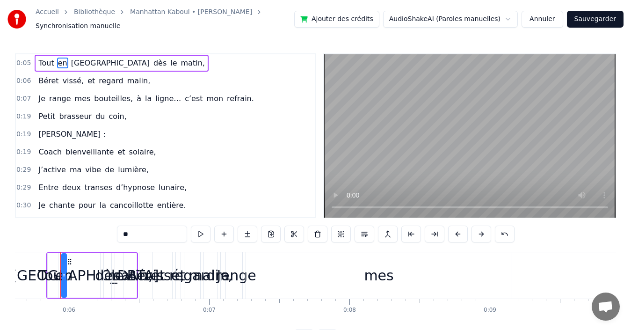
scroll to position [0, 787]
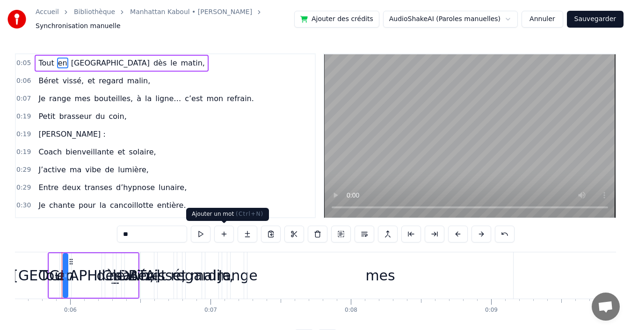
click at [223, 231] on button at bounding box center [224, 234] width 20 height 17
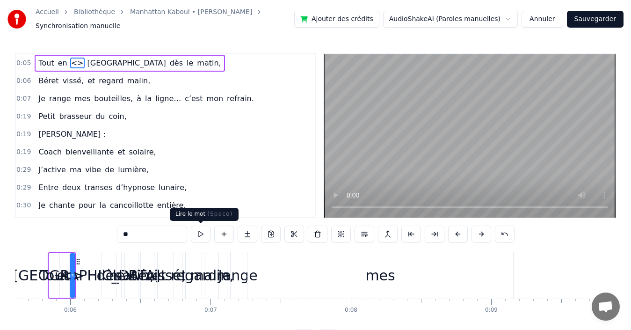
click at [209, 235] on button at bounding box center [201, 234] width 20 height 17
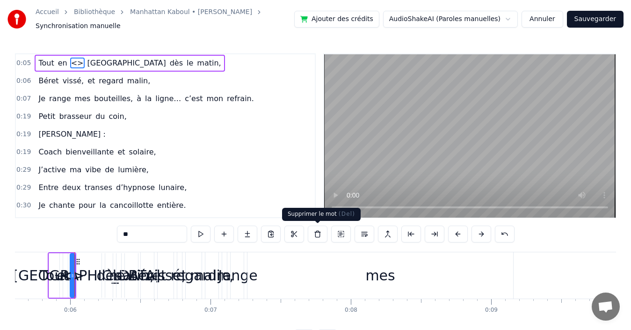
click at [321, 229] on button at bounding box center [318, 234] width 20 height 17
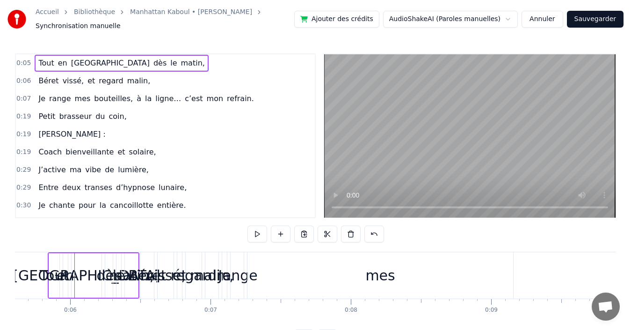
click at [72, 308] on div "0:06" at bounding box center [70, 310] width 13 height 7
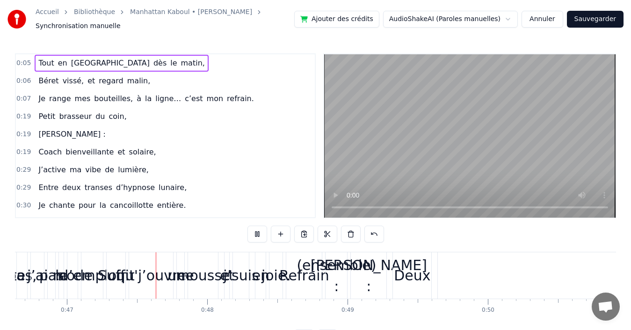
scroll to position [0, 6554]
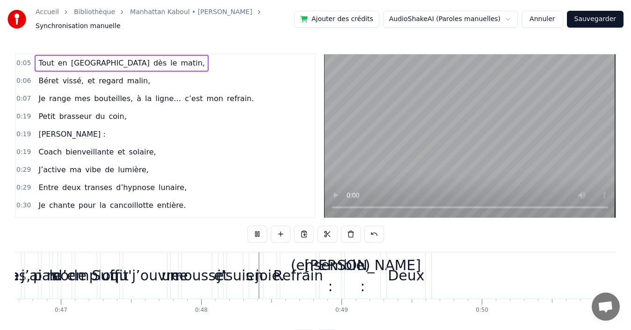
click at [53, 132] on span "[PERSON_NAME] :" at bounding box center [71, 134] width 69 height 11
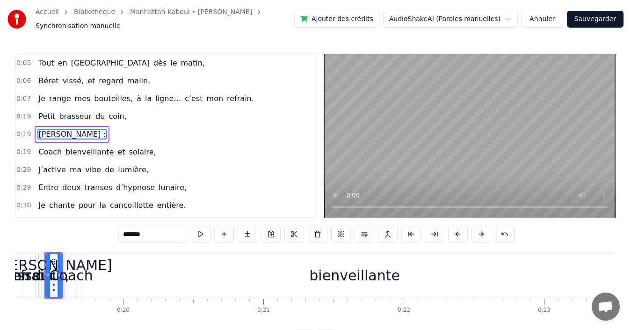
scroll to position [0, 2683]
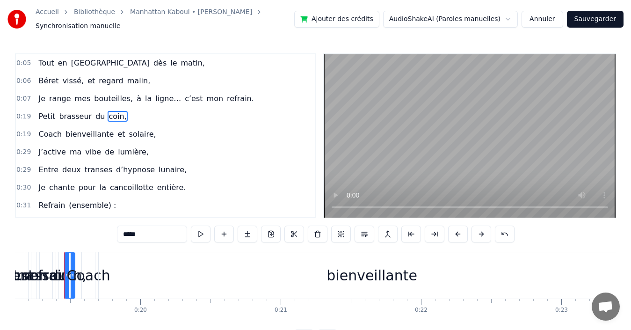
click at [53, 147] on span "J’active" at bounding box center [51, 152] width 29 height 11
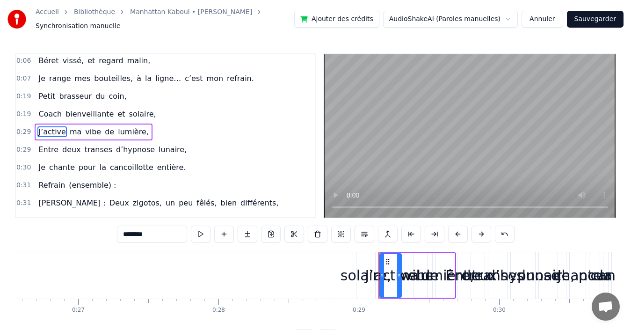
scroll to position [0, 4045]
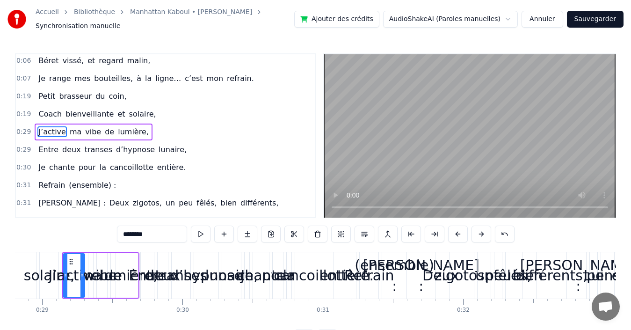
click at [53, 147] on span "Entre" at bounding box center [48, 149] width 22 height 11
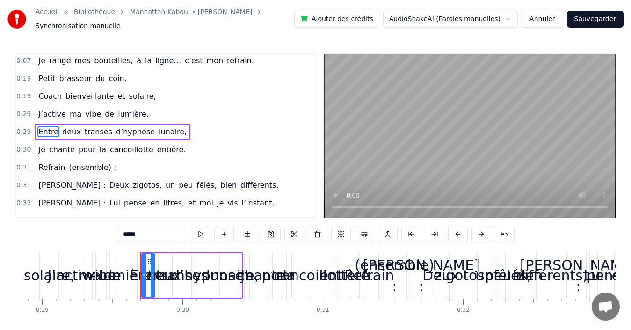
click at [53, 147] on span "chante" at bounding box center [62, 149] width 28 height 11
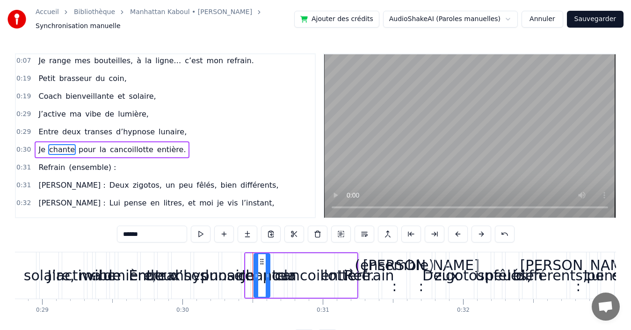
scroll to position [56, 0]
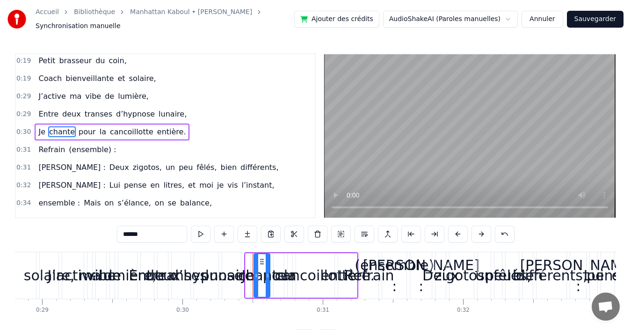
click at [53, 148] on span "Refrain" at bounding box center [51, 149] width 29 height 11
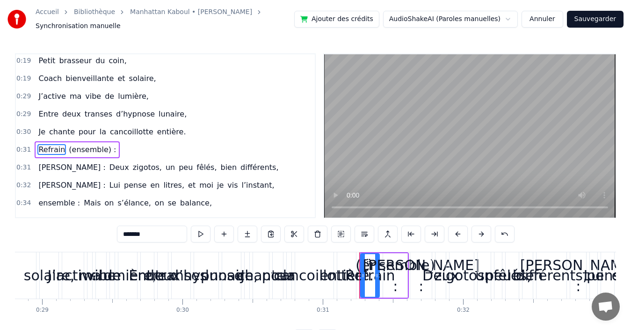
scroll to position [73, 0]
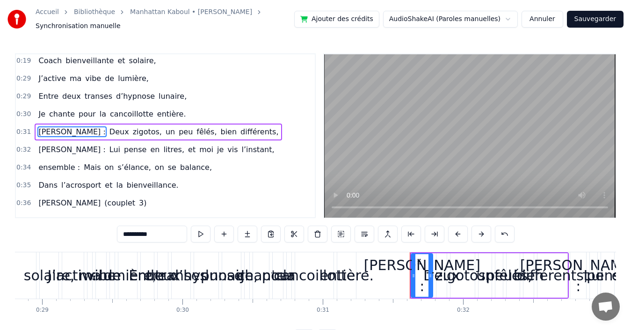
click at [60, 132] on span "[PERSON_NAME] :" at bounding box center [71, 131] width 69 height 11
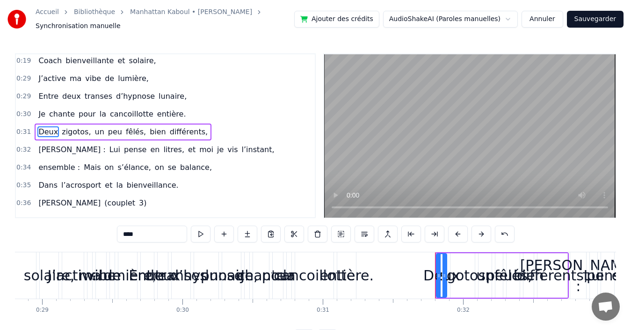
click at [53, 147] on span "[PERSON_NAME] :" at bounding box center [71, 149] width 69 height 11
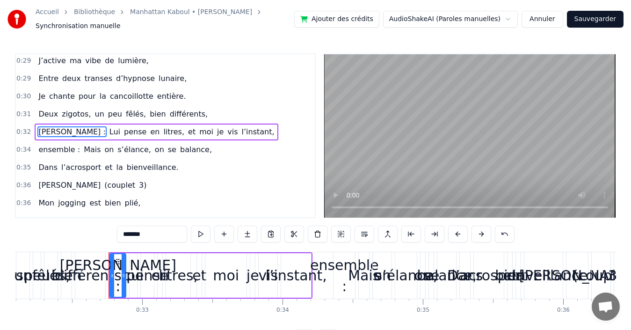
scroll to position [0, 4554]
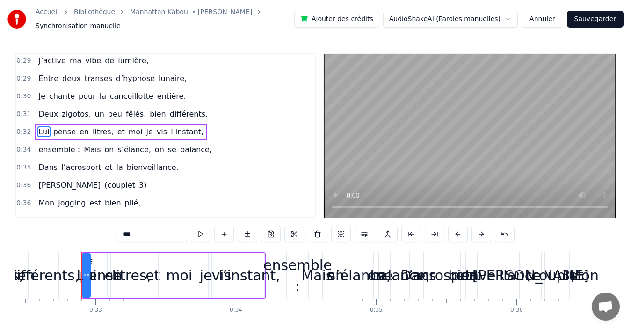
click at [53, 147] on span "ensemble :" at bounding box center [59, 149] width 44 height 11
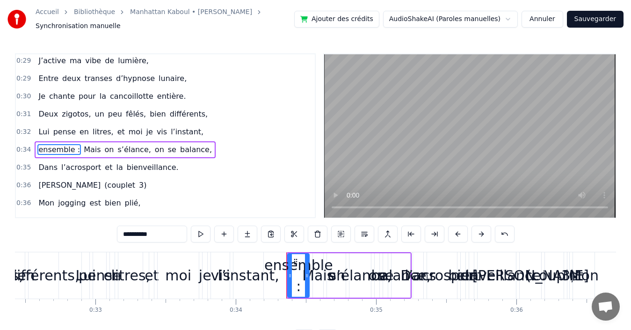
scroll to position [109, 0]
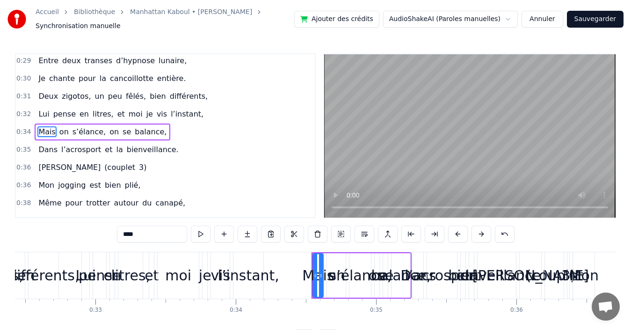
click at [48, 169] on span "[PERSON_NAME]" at bounding box center [69, 167] width 64 height 11
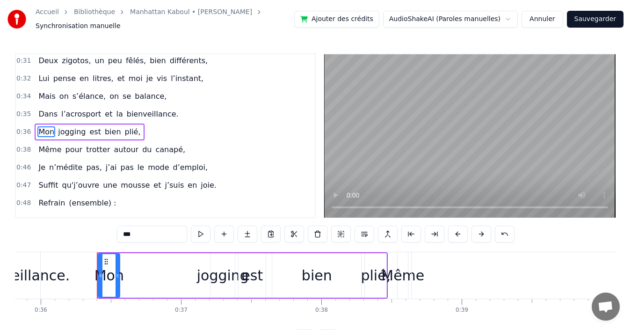
scroll to position [0, 5065]
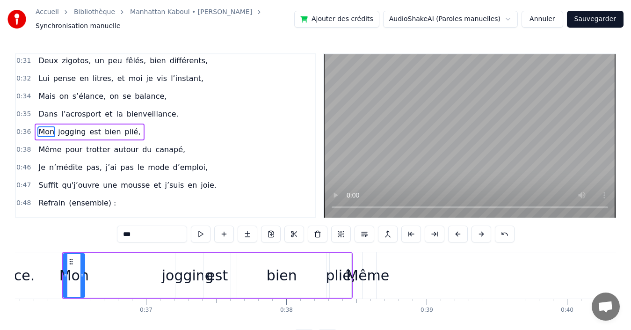
click at [44, 200] on span "Refrain" at bounding box center [51, 203] width 29 height 11
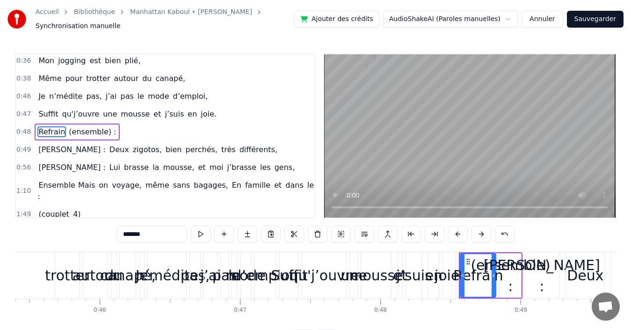
scroll to position [0, 6772]
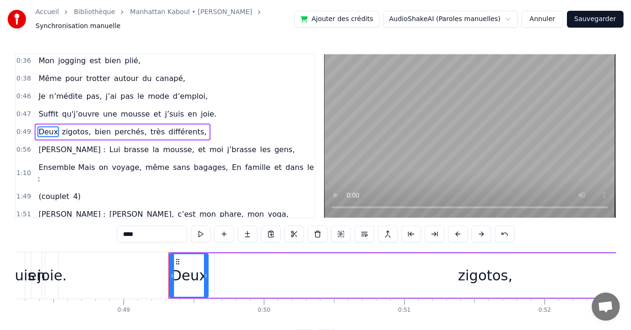
click at [49, 152] on span "[PERSON_NAME] :" at bounding box center [71, 149] width 69 height 11
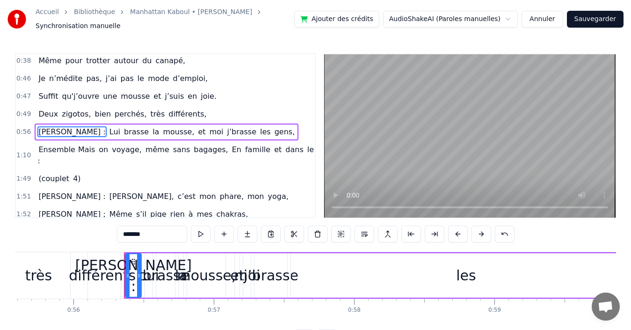
scroll to position [0, 7868]
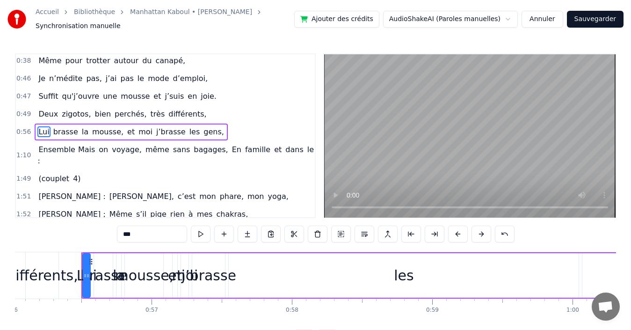
click at [49, 183] on span "(couplet" at bounding box center [53, 178] width 33 height 11
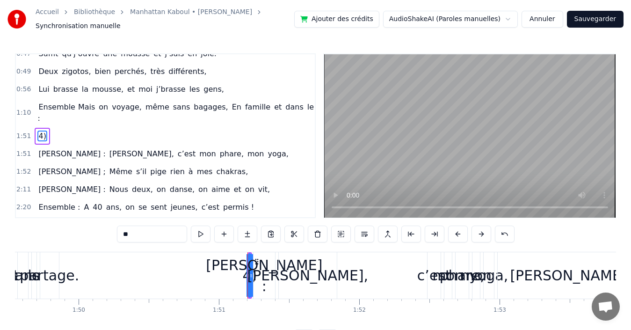
scroll to position [280, 0]
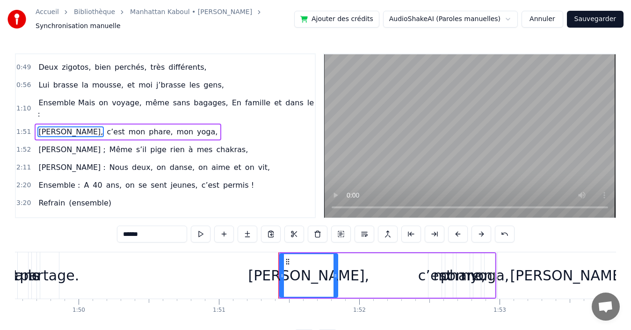
click at [51, 154] on span "[PERSON_NAME] ;" at bounding box center [71, 149] width 69 height 11
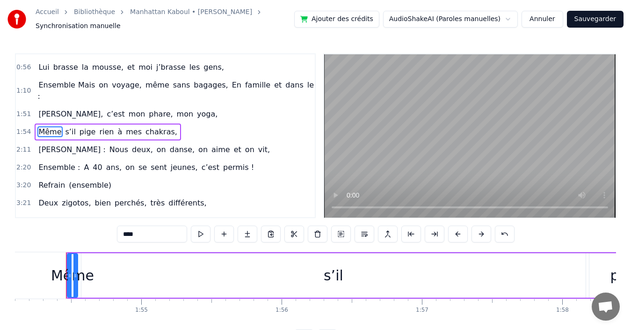
scroll to position [0, 16027]
click at [51, 154] on span "[PERSON_NAME] :" at bounding box center [71, 149] width 69 height 11
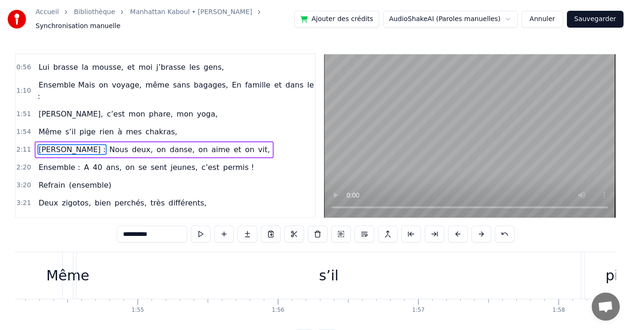
scroll to position [316, 0]
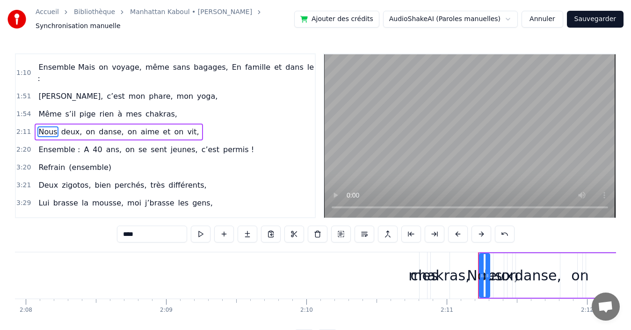
click at [51, 154] on span "Ensemble :" at bounding box center [59, 149] width 44 height 11
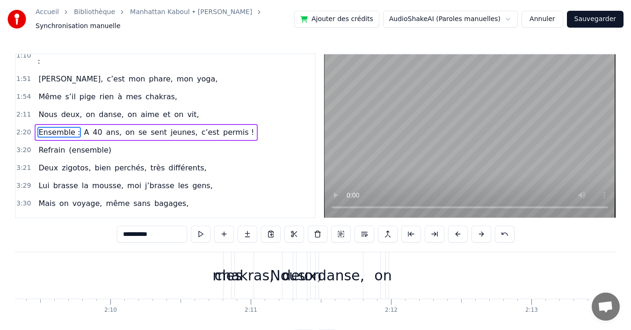
scroll to position [0, 0]
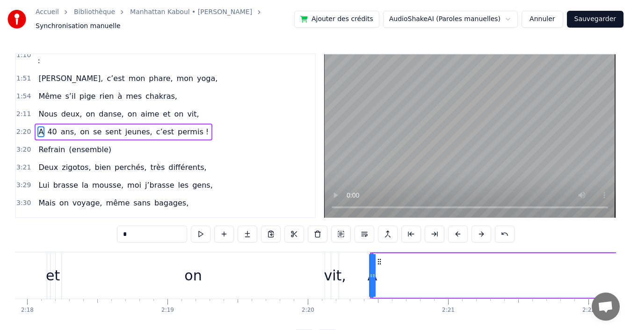
click at [51, 154] on span "Refrain" at bounding box center [51, 149] width 29 height 11
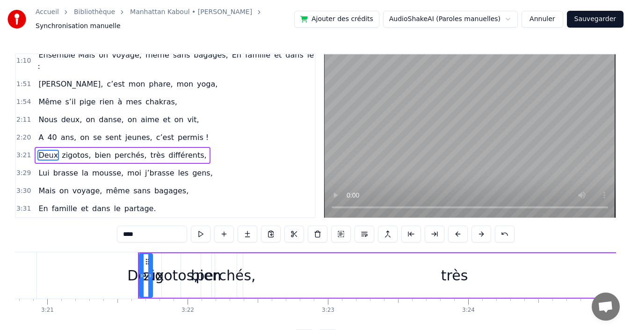
click at [50, 185] on span "Mais" at bounding box center [46, 190] width 19 height 11
type input "****"
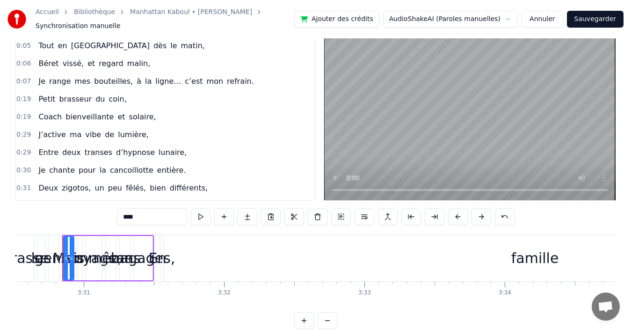
click at [29, 48] on div "0:05 Tout en [GEOGRAPHIC_DATA] dès le matin," at bounding box center [165, 46] width 299 height 18
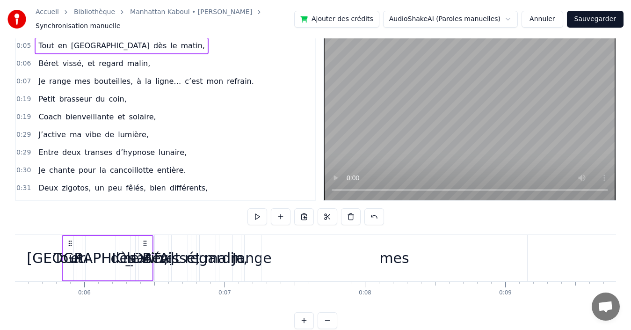
drag, startPoint x: 71, startPoint y: 245, endPoint x: 76, endPoint y: 243, distance: 5.5
click at [76, 243] on html "Accueil Bibliothèque Manhattan Kaboul • [PERSON_NAME] Red Synchronisation manue…" at bounding box center [315, 163] width 631 height 361
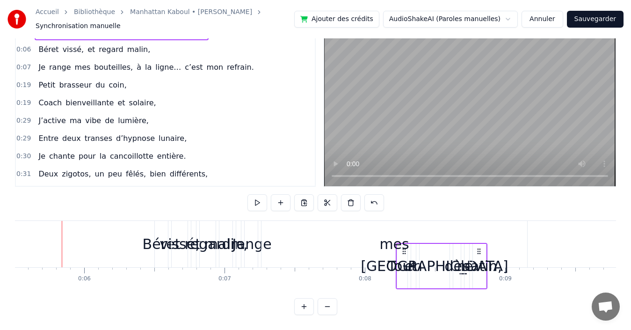
scroll to position [39, 0]
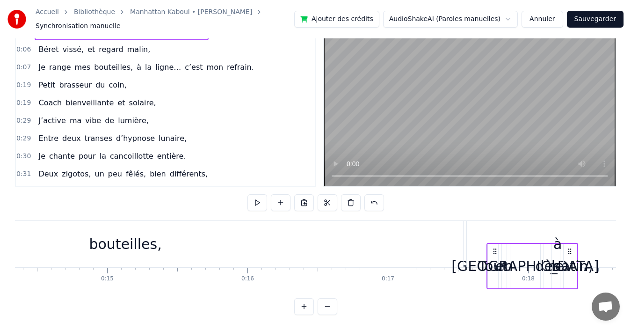
drag, startPoint x: 69, startPoint y: 241, endPoint x: 494, endPoint y: 219, distance: 425.6
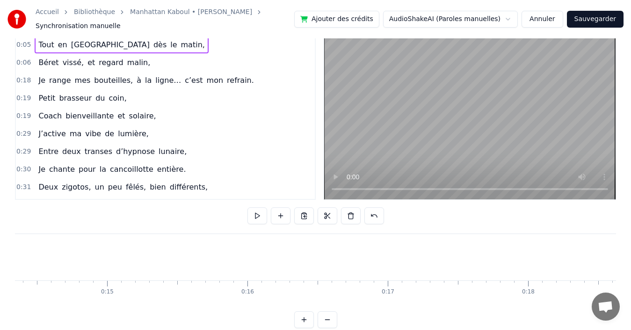
scroll to position [0, 0]
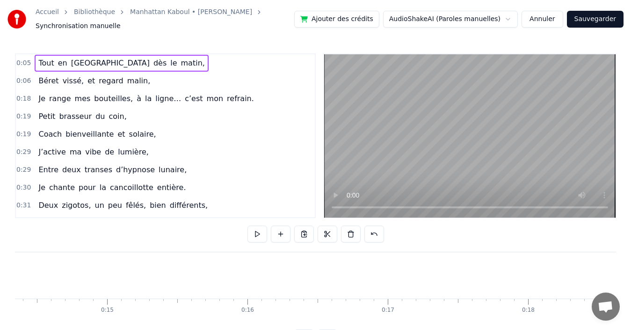
click at [28, 62] on span "0:05" at bounding box center [23, 63] width 15 height 9
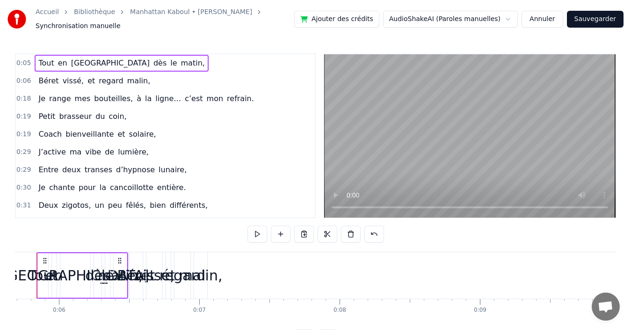
click at [28, 62] on span "0:05" at bounding box center [23, 63] width 15 height 9
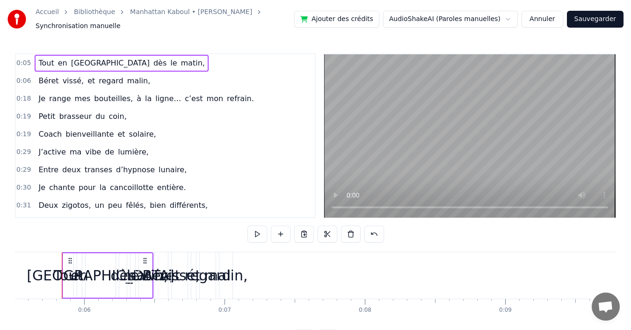
click at [28, 62] on span "0:05" at bounding box center [23, 63] width 15 height 9
drag, startPoint x: 75, startPoint y: 259, endPoint x: 205, endPoint y: 272, distance: 130.8
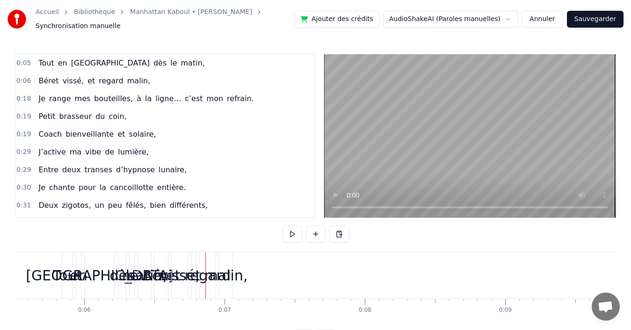
drag, startPoint x: 145, startPoint y: 268, endPoint x: 214, endPoint y: 266, distance: 69.3
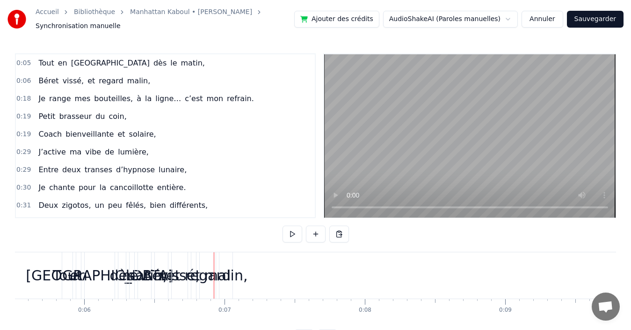
click at [138, 277] on div "Tout en [GEOGRAPHIC_DATA] dès le matin," at bounding box center [108, 275] width 92 height 46
